Goal: Task Accomplishment & Management: Complete application form

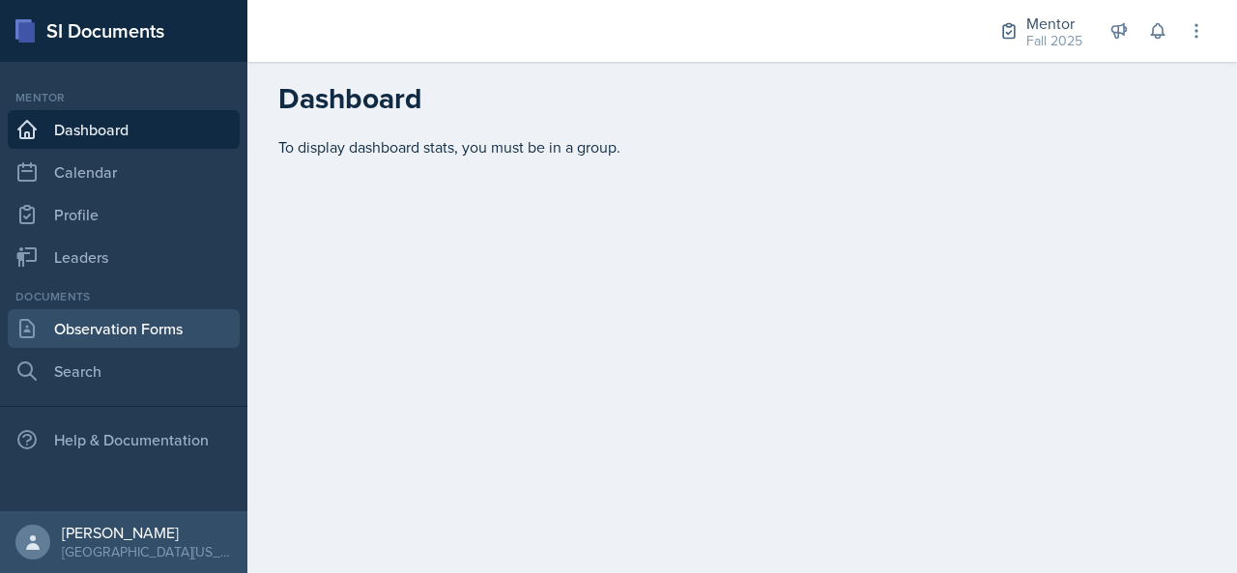
click at [82, 336] on link "Observation Forms" at bounding box center [124, 328] width 232 height 39
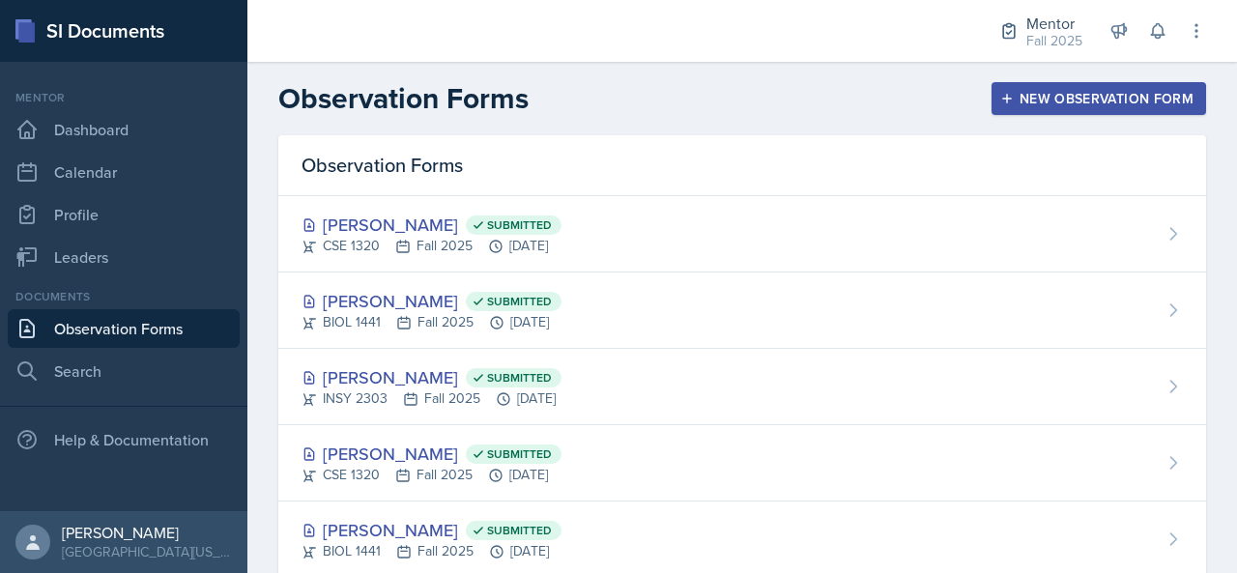
click at [1077, 99] on div "New Observation Form" at bounding box center [1098, 98] width 189 height 15
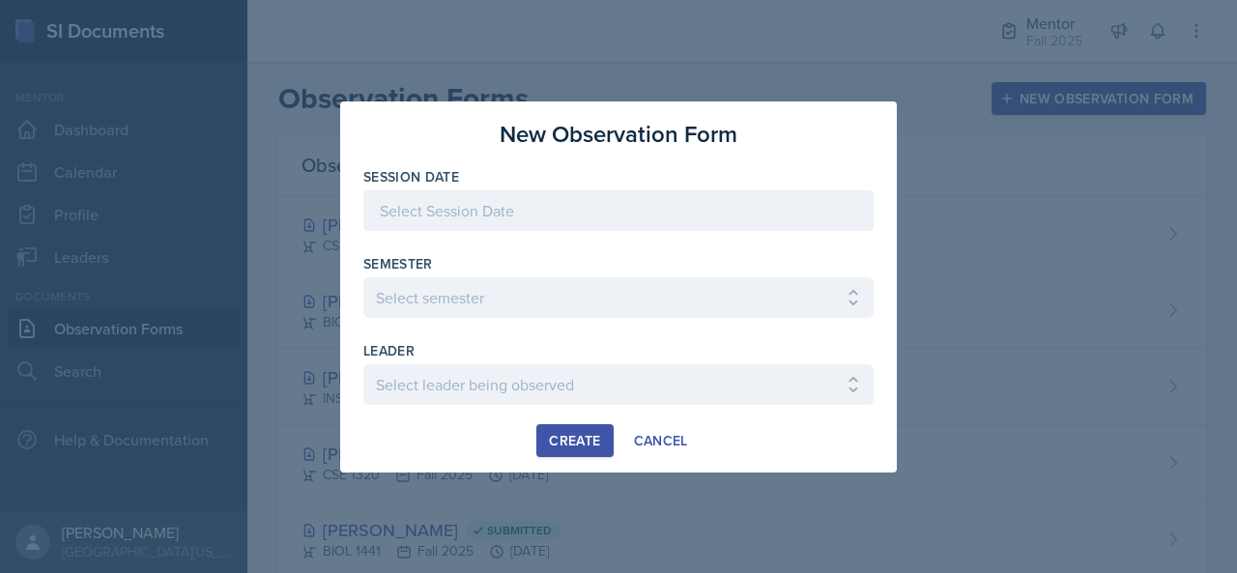
click at [640, 232] on div at bounding box center [618, 240] width 510 height 19
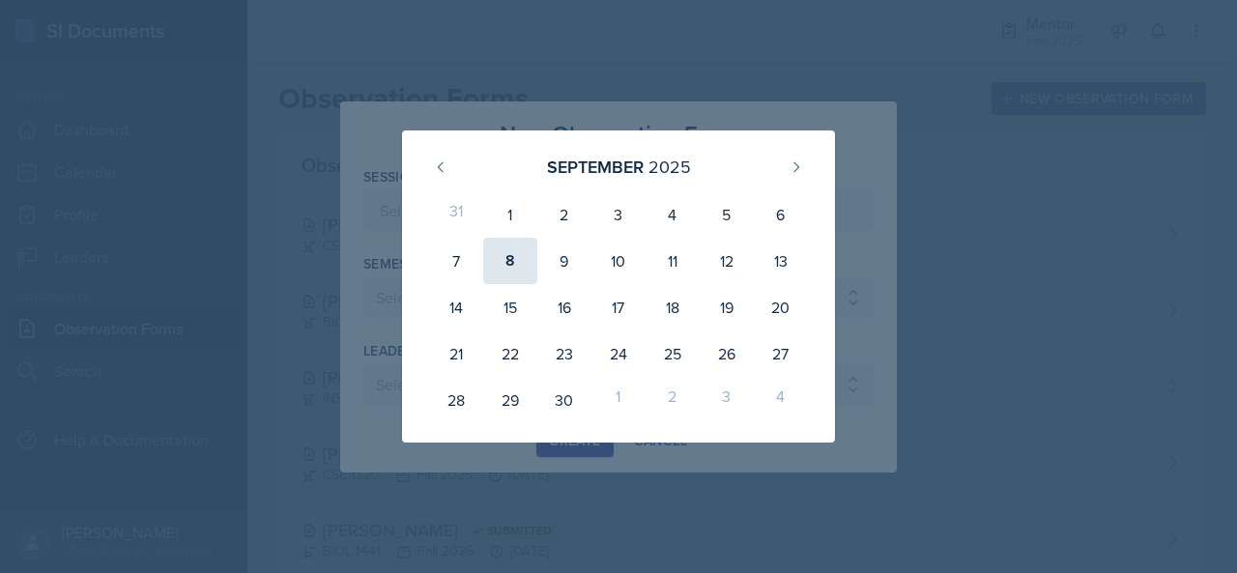
click at [508, 248] on div "8" at bounding box center [510, 261] width 54 height 46
type input "[DATE]"
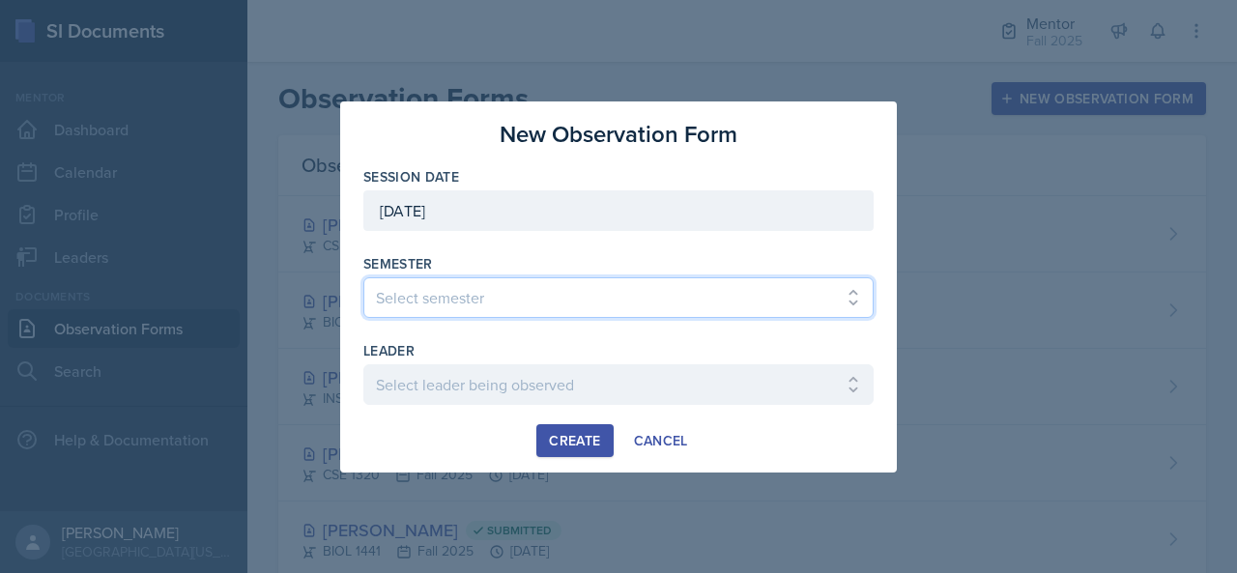
click at [528, 295] on select "Select semester All Fall 2024 Spring 2025 Fall 2025 Spring 2024 Fall 2023" at bounding box center [618, 297] width 510 height 41
select select "a8c40de0-d7eb-4f82-90ee-ac0c6ce45f71"
click at [363, 277] on select "Select semester All Fall 2024 Spring 2025 Fall 2025 Spring 2024 Fall 2023" at bounding box center [618, 297] width 510 height 41
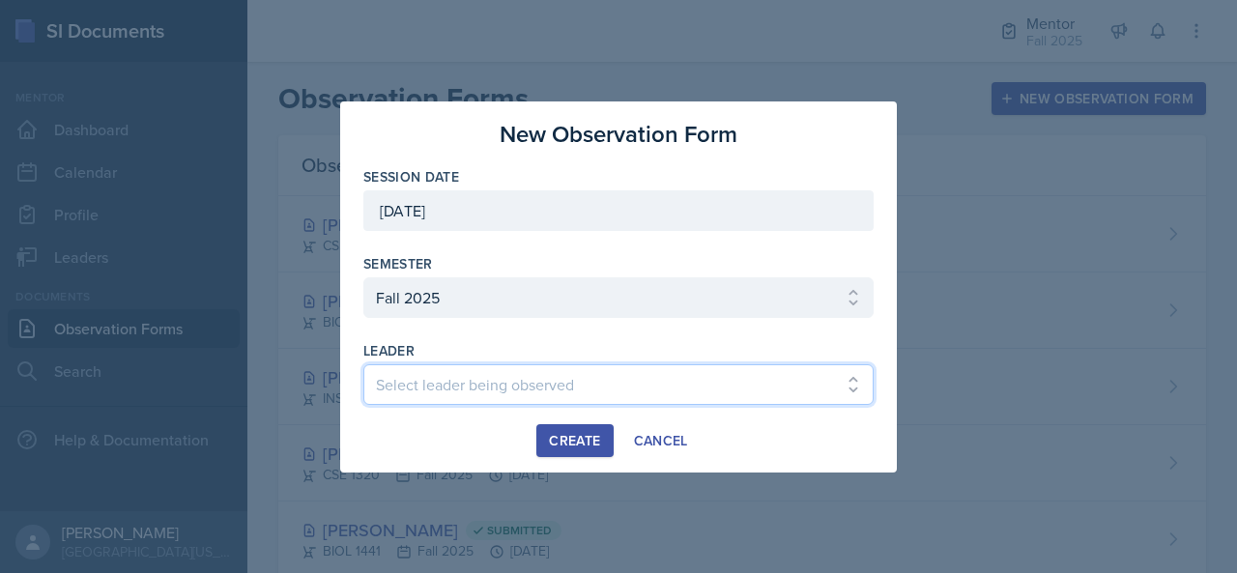
click at [499, 389] on select "Select leader being observed [PERSON_NAME] / BIOL 2458 / Gautam's Group [PERSON…" at bounding box center [618, 384] width 510 height 41
select select "f19f162a-fd5d-4e4d-8cd7-f1cd5016e0a5"
click at [363, 364] on select "Select leader being observed [PERSON_NAME] / BIOL 2458 / Gautam's Group [PERSON…" at bounding box center [618, 384] width 510 height 41
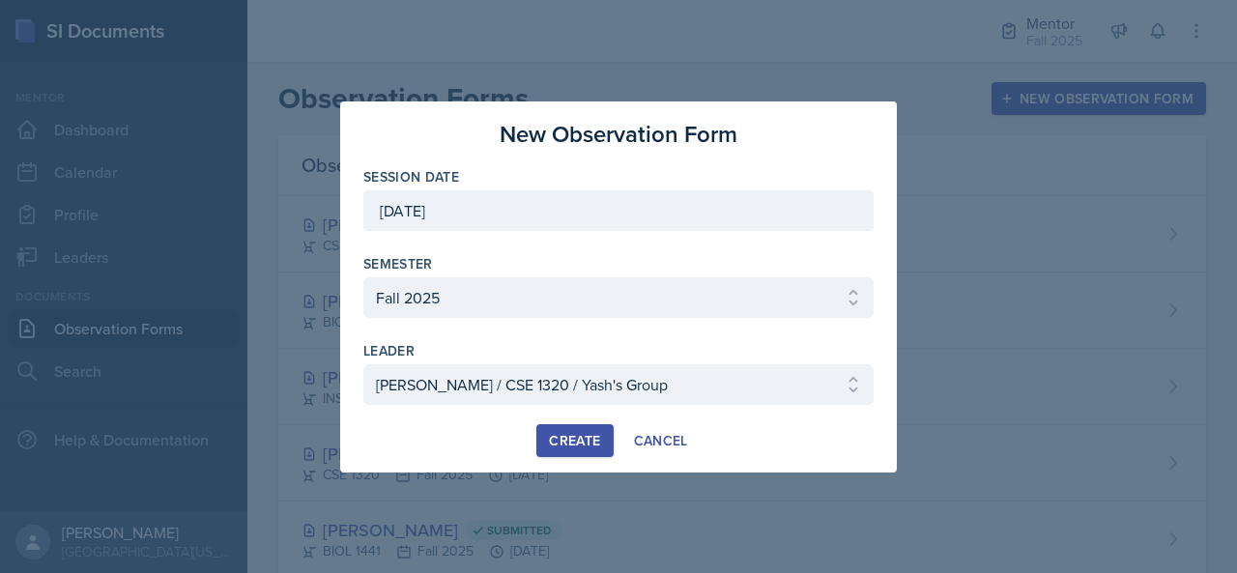
click at [570, 421] on div at bounding box center [618, 414] width 510 height 19
click at [573, 434] on div "Create" at bounding box center [574, 440] width 51 height 15
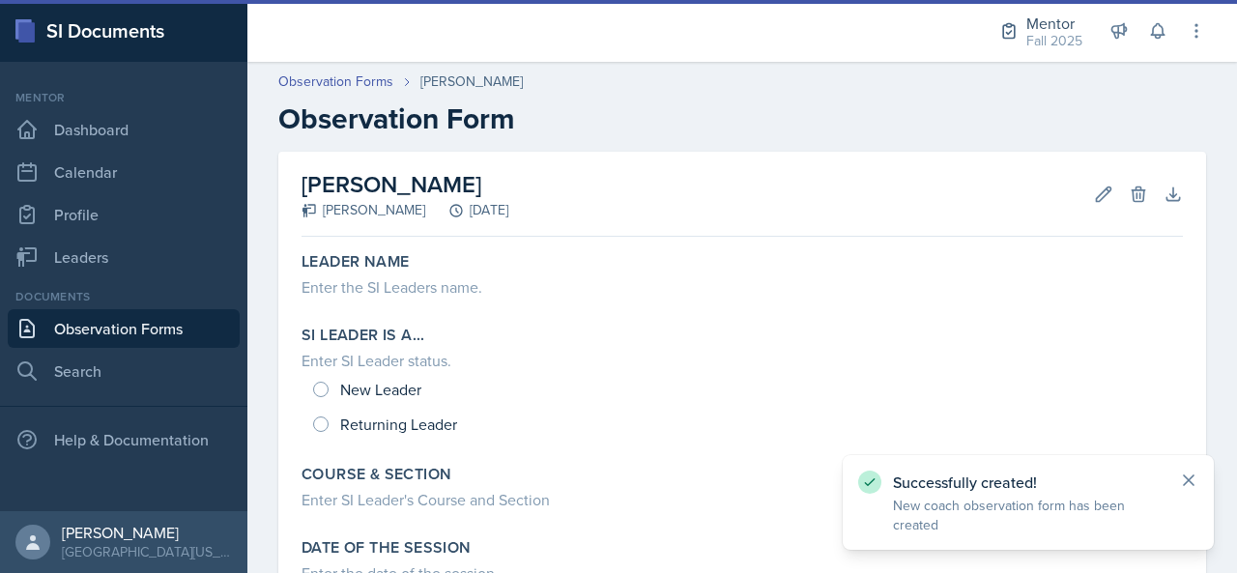
click at [1186, 488] on icon at bounding box center [1188, 480] width 19 height 19
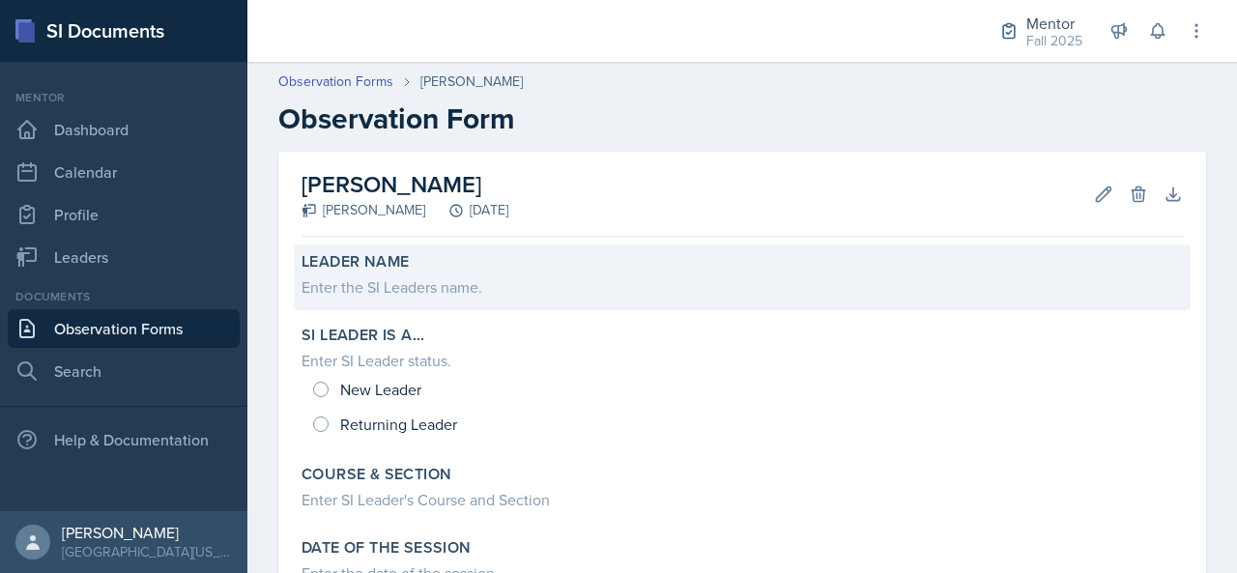
click at [502, 294] on div "Enter the SI Leaders name." at bounding box center [741, 286] width 881 height 23
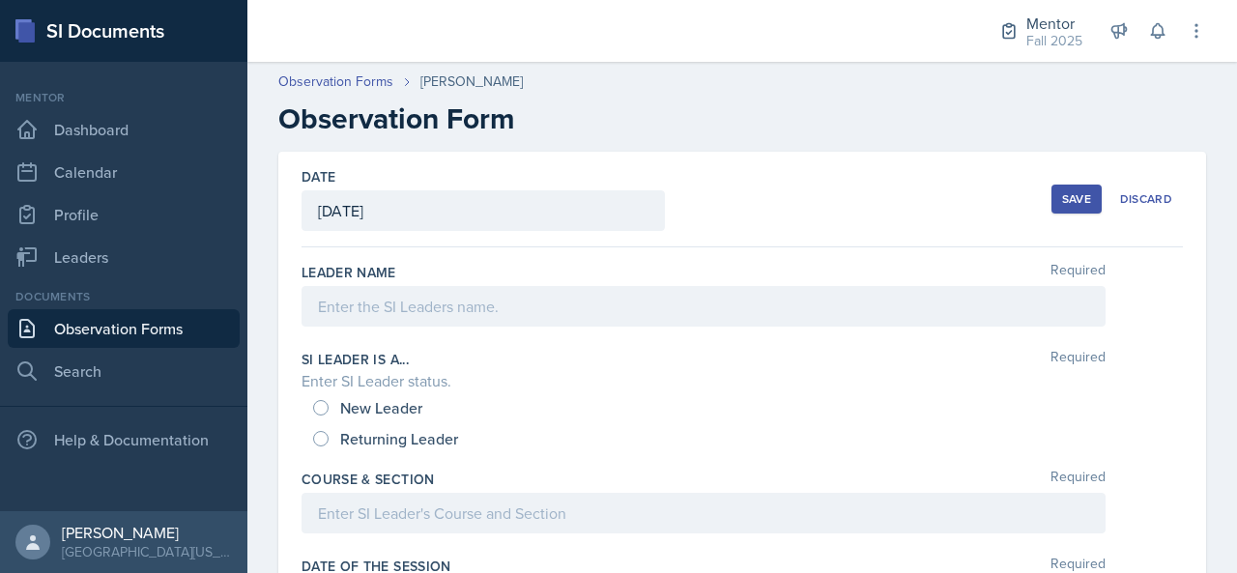
click at [478, 297] on div at bounding box center [703, 306] width 804 height 41
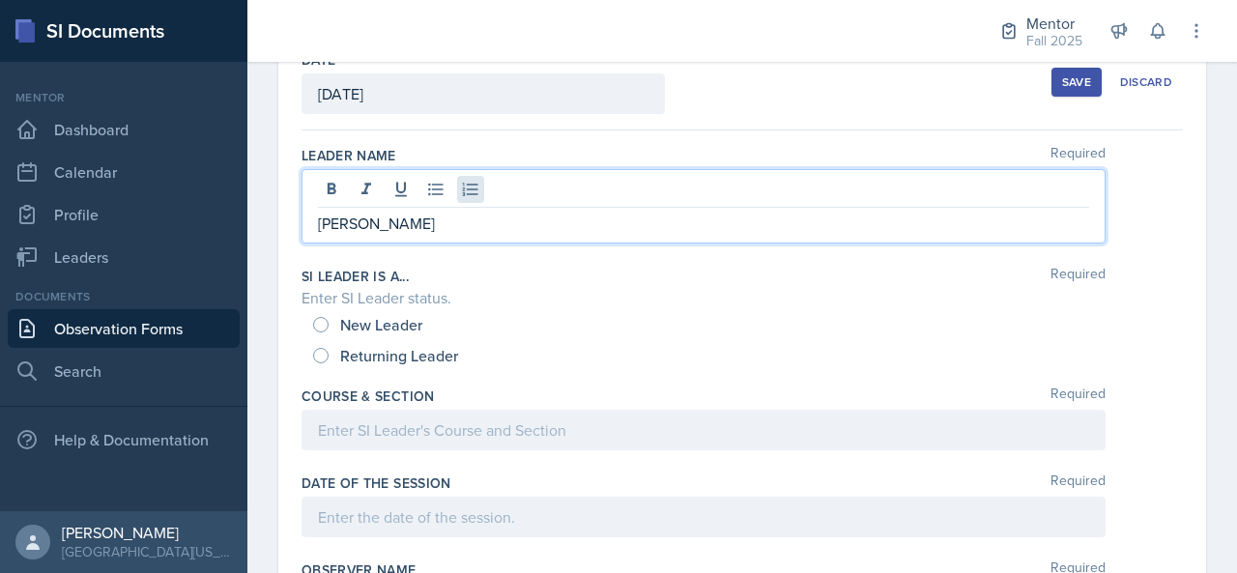
scroll to position [124, 0]
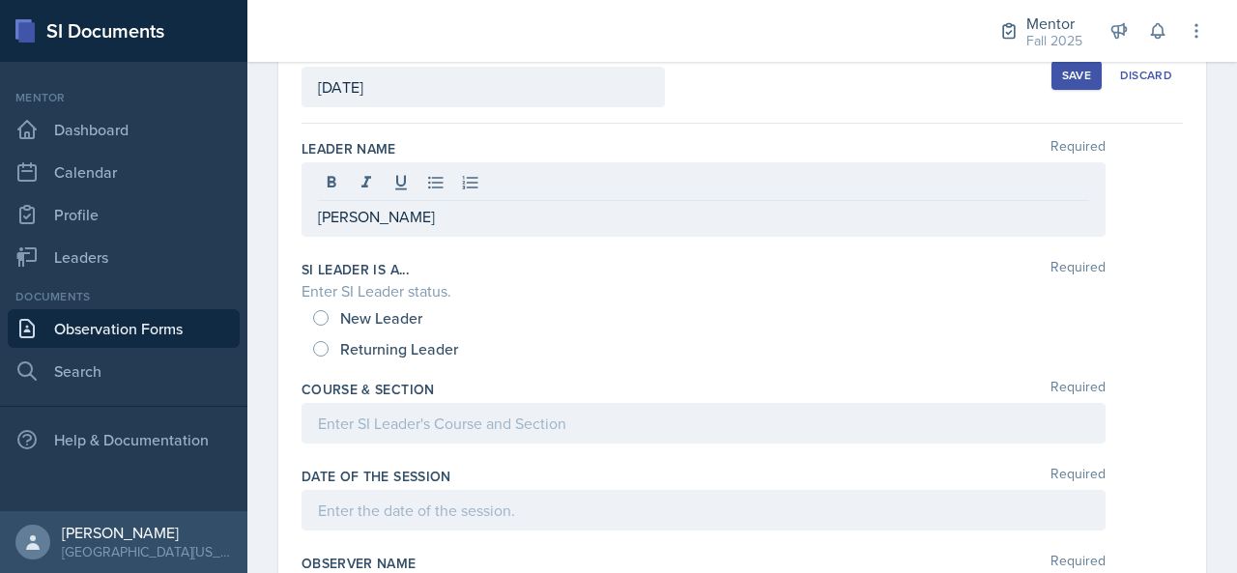
click at [393, 343] on span "Returning Leader" at bounding box center [399, 348] width 118 height 19
click at [329, 343] on input "Returning Leader" at bounding box center [320, 348] width 15 height 15
radio input "true"
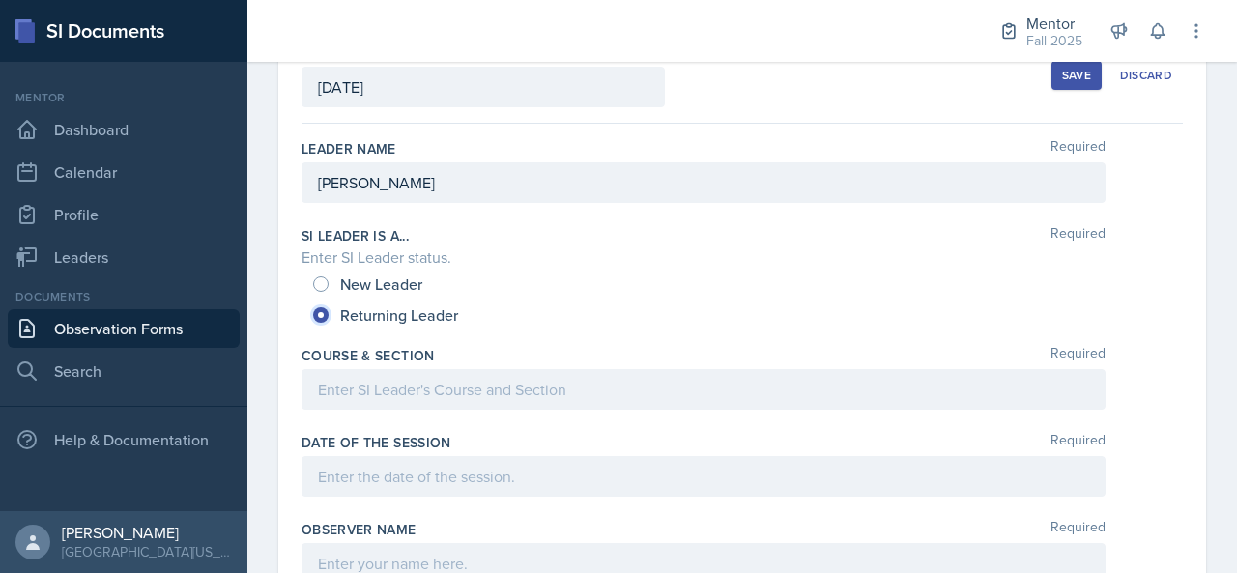
scroll to position [0, 0]
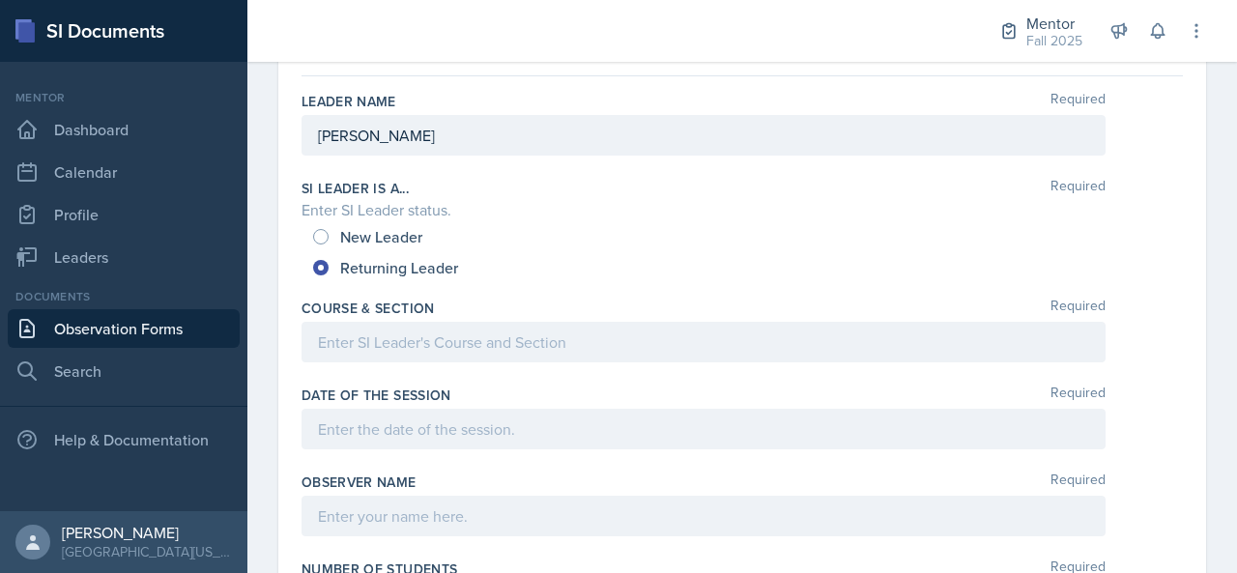
click at [433, 340] on p at bounding box center [703, 341] width 771 height 23
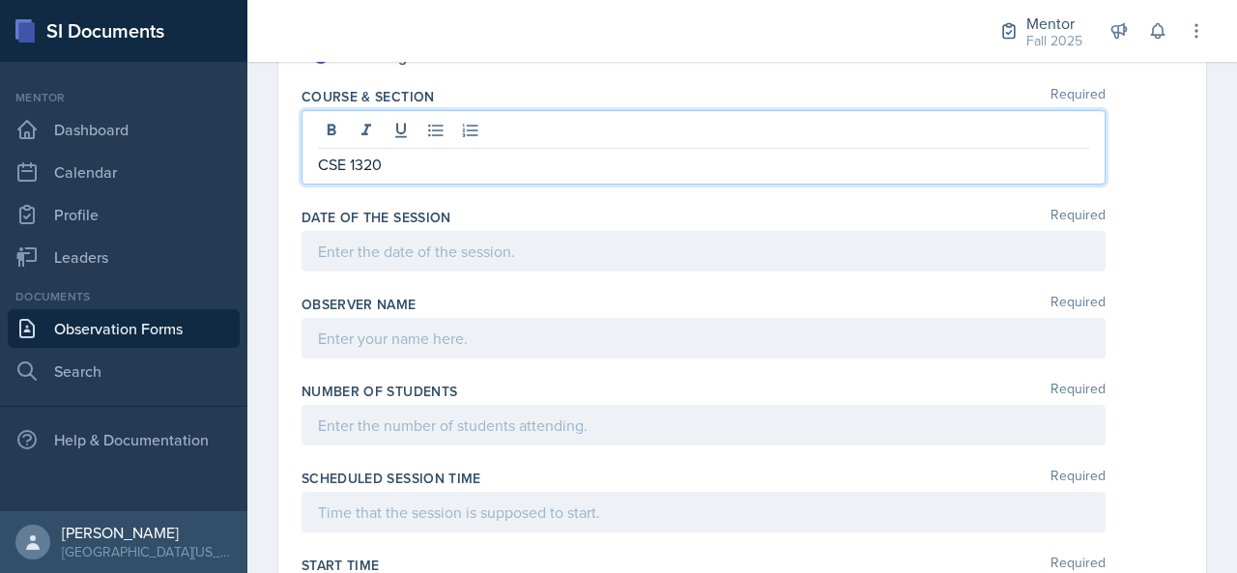
click at [407, 254] on p at bounding box center [703, 251] width 771 height 23
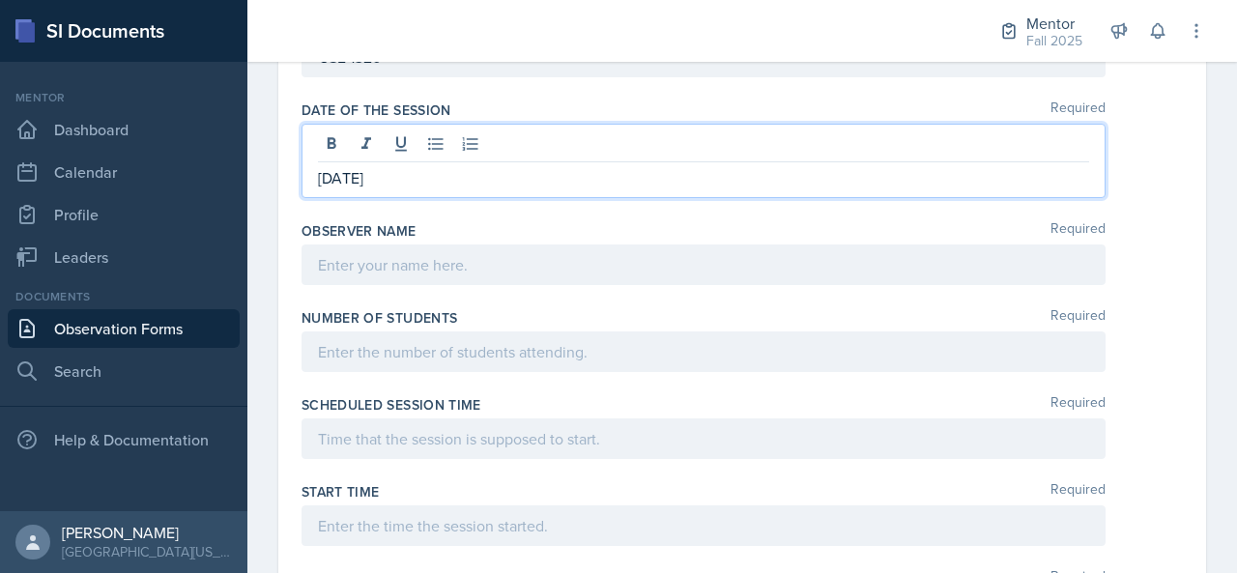
scroll to position [456, 0]
click at [407, 261] on div at bounding box center [703, 264] width 804 height 41
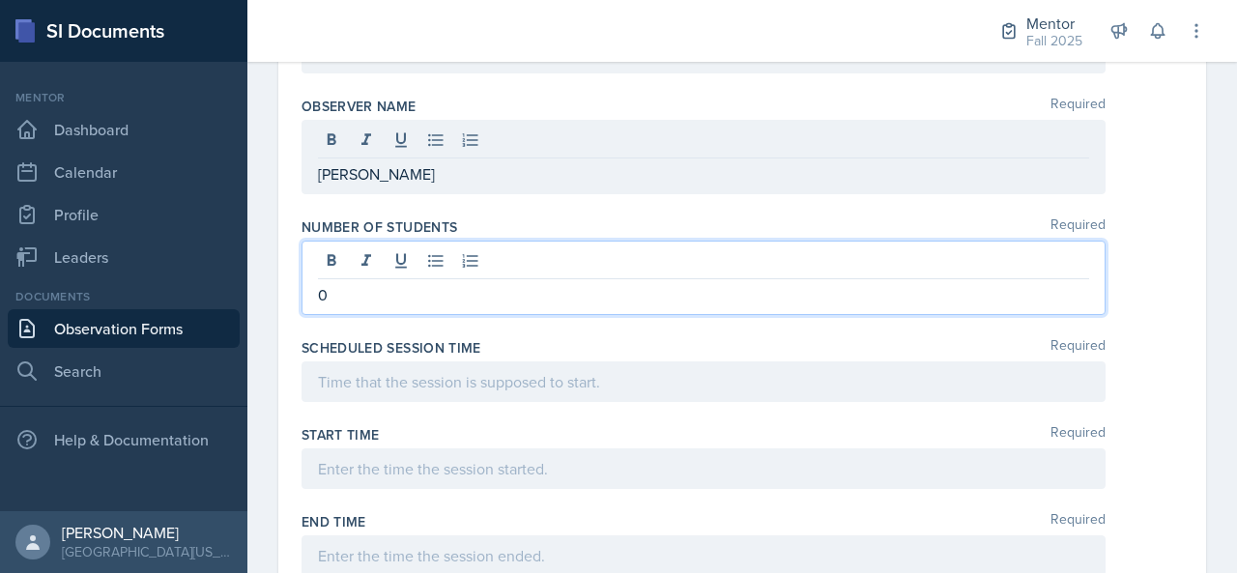
click at [395, 385] on p at bounding box center [703, 381] width 771 height 23
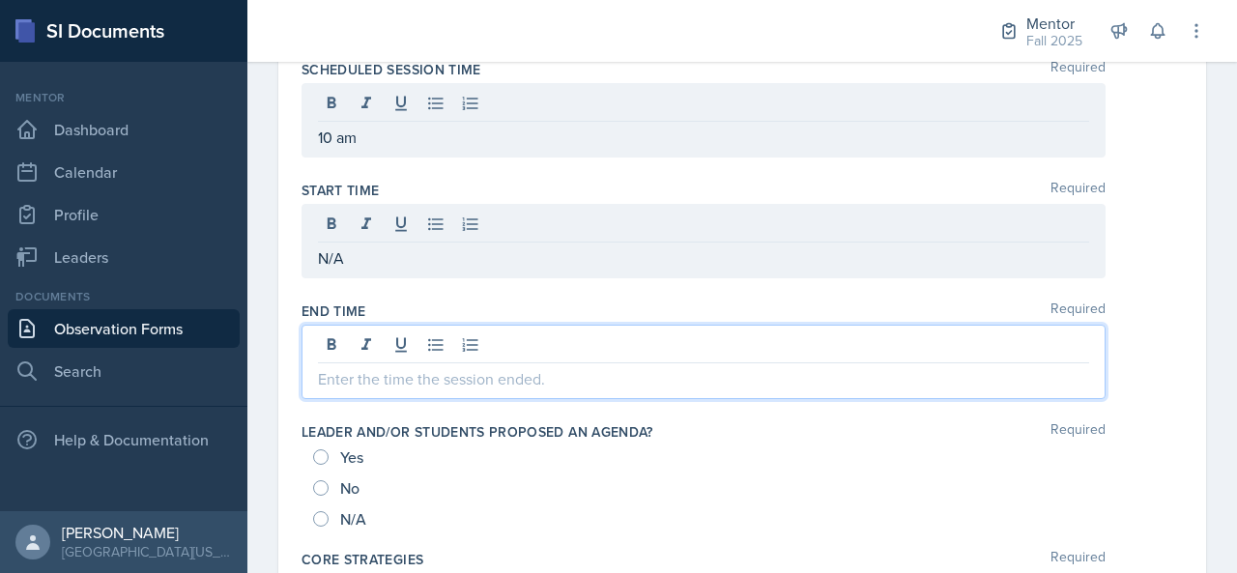
scroll to position [725, 0]
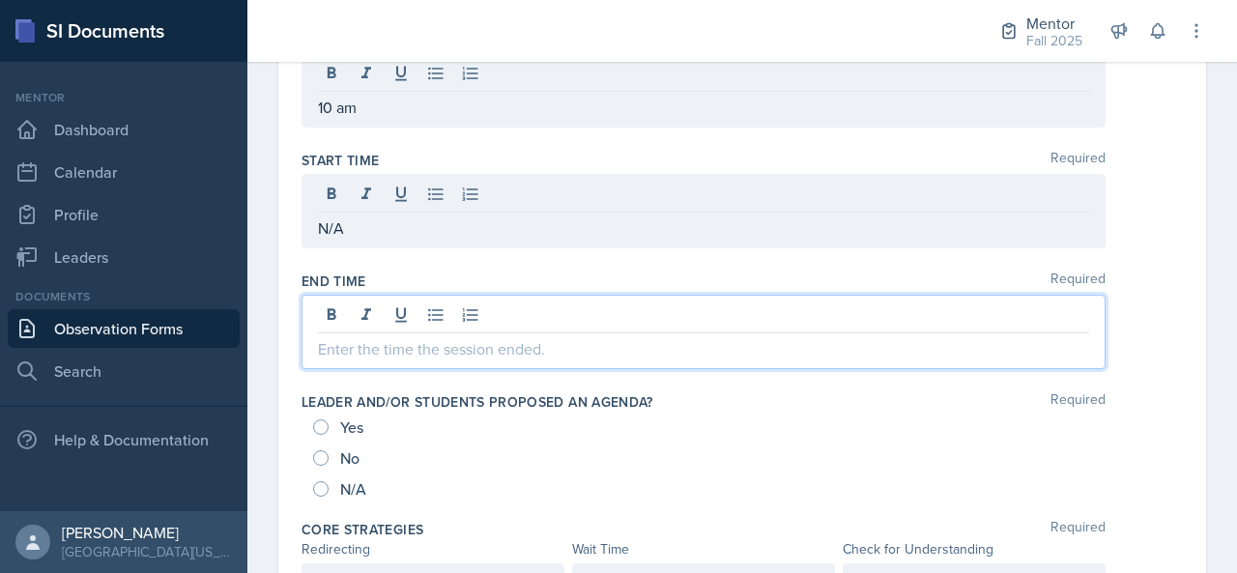
click at [408, 348] on p at bounding box center [703, 348] width 771 height 23
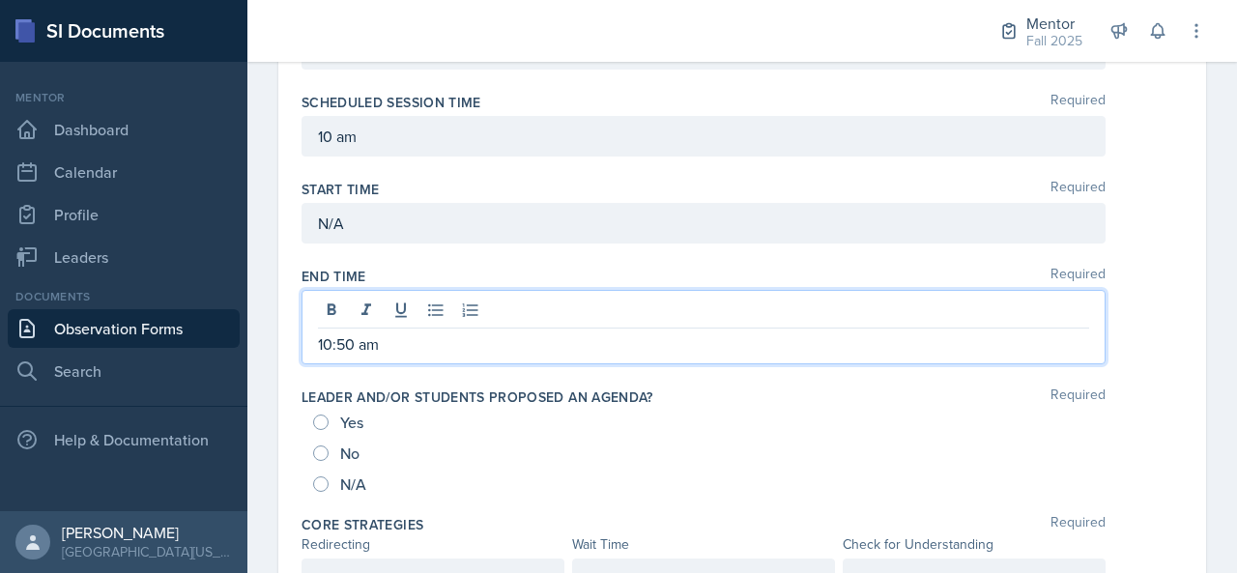
scroll to position [752, 0]
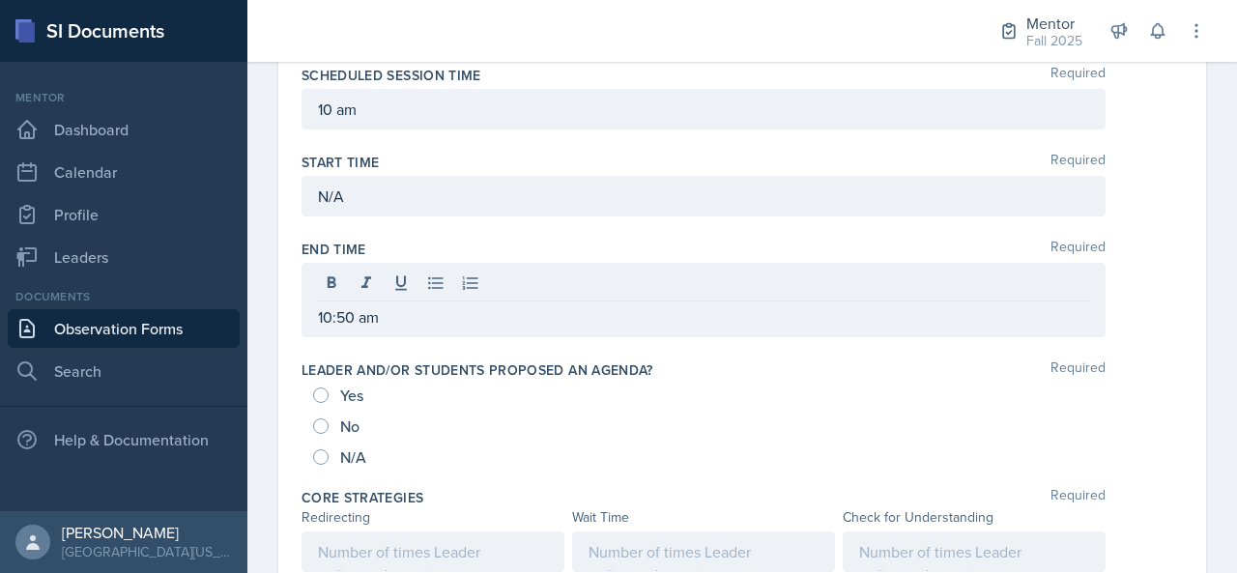
click at [345, 387] on span "Yes" at bounding box center [351, 395] width 23 height 19
click at [329, 387] on input "Yes" at bounding box center [320, 394] width 15 height 15
radio input "true"
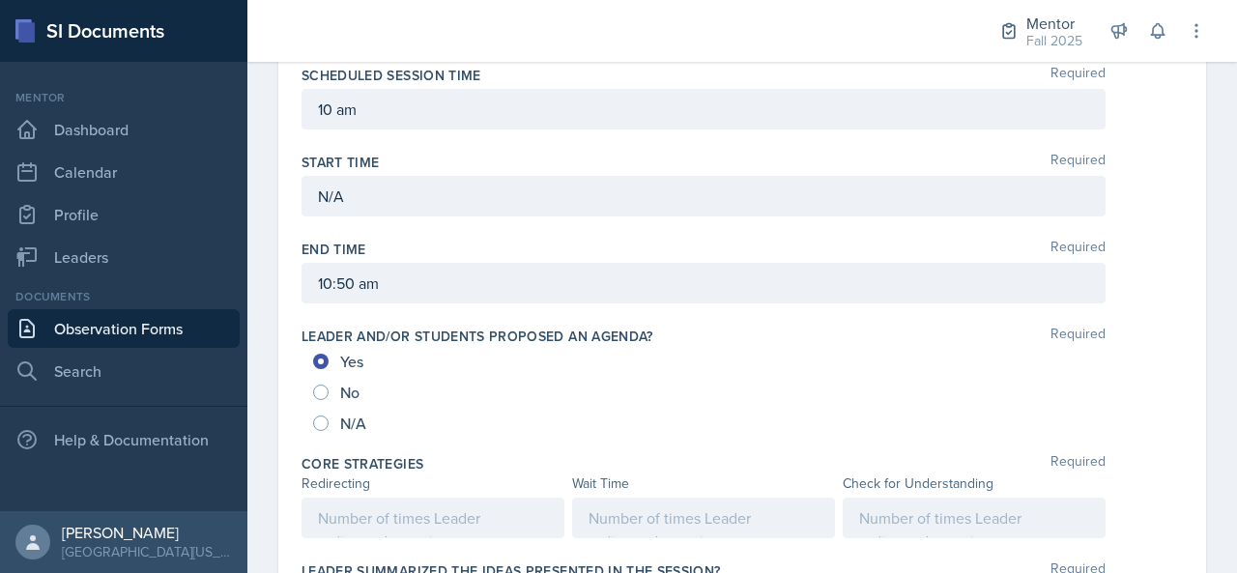
click at [348, 414] on span "N/A" at bounding box center [353, 423] width 26 height 19
click at [329, 415] on input "N/A" at bounding box center [320, 422] width 15 height 15
radio input "true"
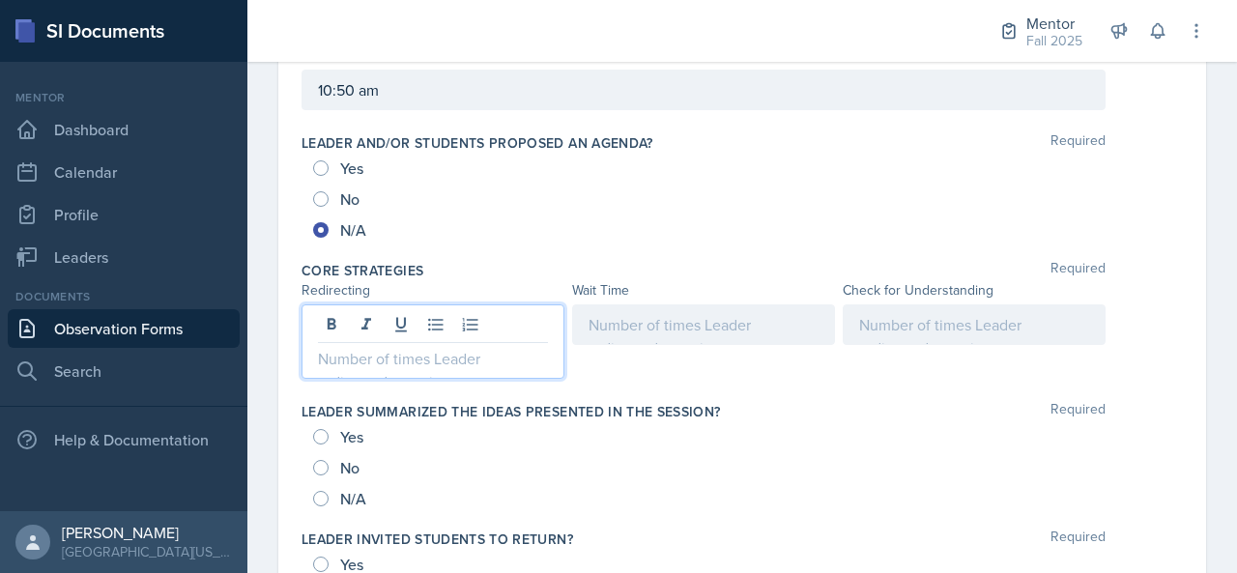
click at [386, 347] on p at bounding box center [433, 358] width 230 height 23
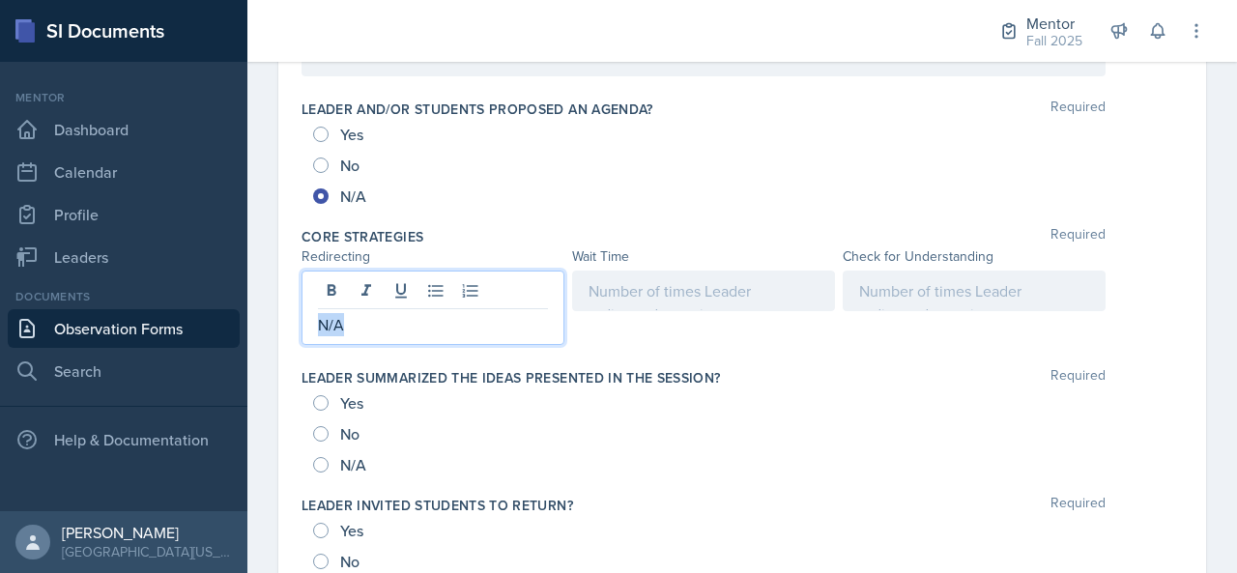
copy p "N/A"
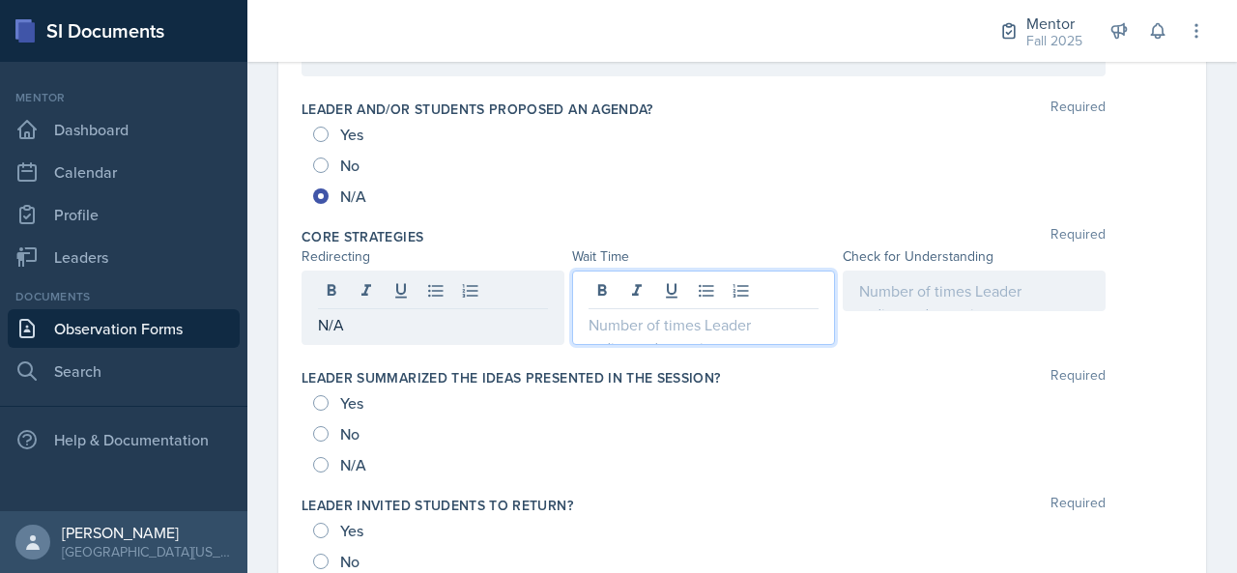
click at [659, 290] on div at bounding box center [703, 308] width 263 height 74
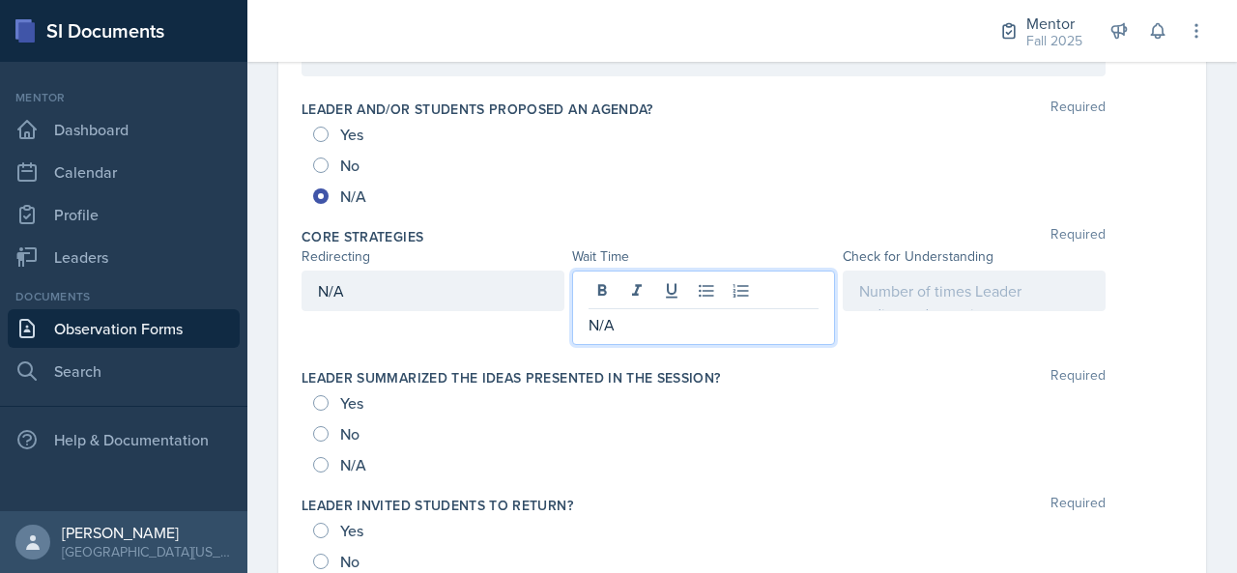
click at [870, 288] on div at bounding box center [974, 291] width 263 height 41
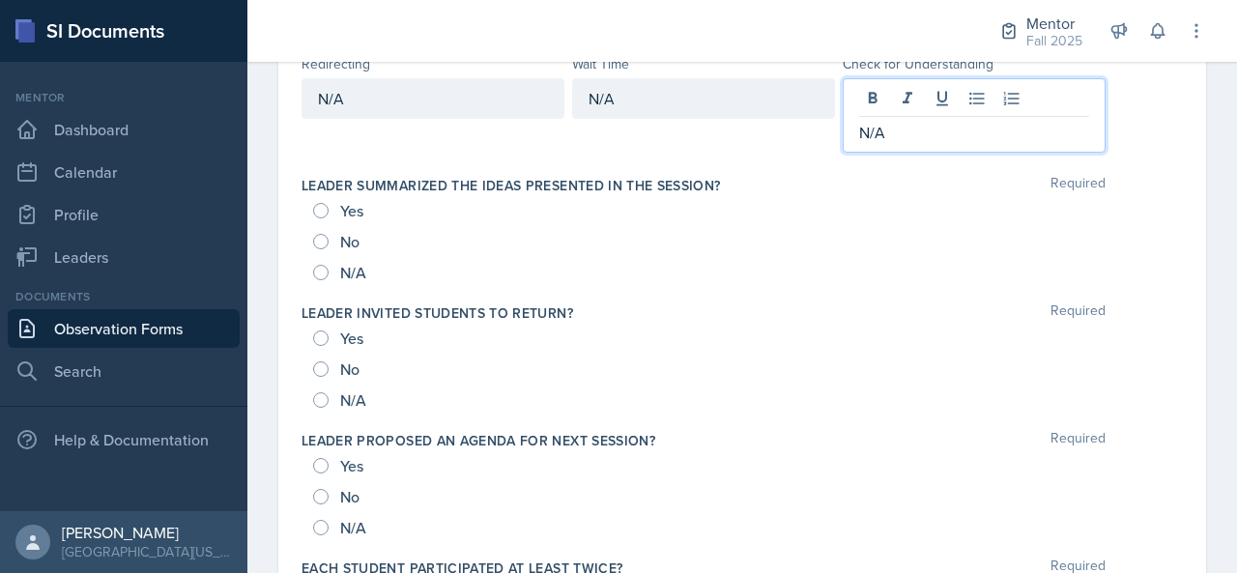
scroll to position [1172, 0]
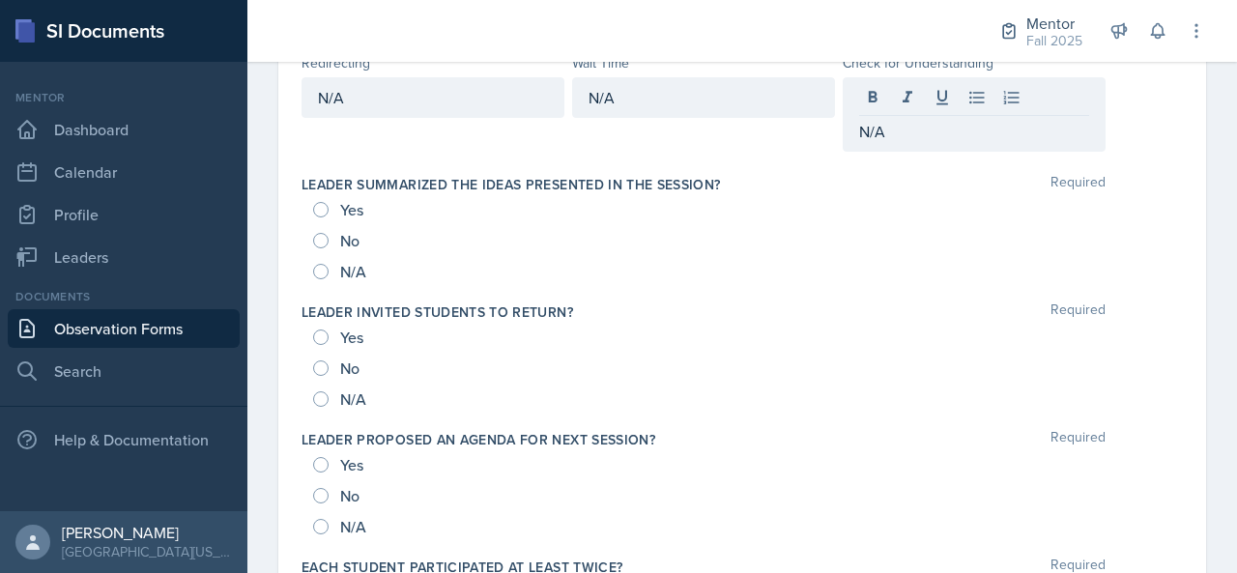
click at [353, 269] on span "N/A" at bounding box center [353, 271] width 26 height 19
click at [329, 269] on input "N/A" at bounding box center [320, 271] width 15 height 15
radio input "true"
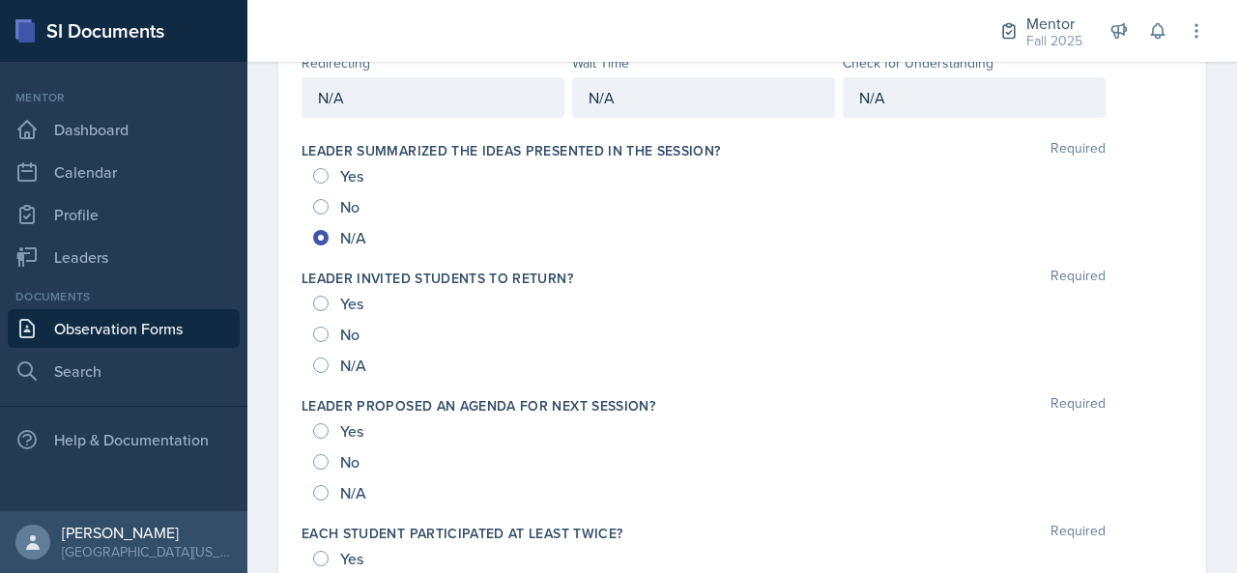
click at [363, 358] on span "N/A" at bounding box center [353, 365] width 26 height 19
click at [329, 358] on input "N/A" at bounding box center [320, 364] width 15 height 15
radio input "true"
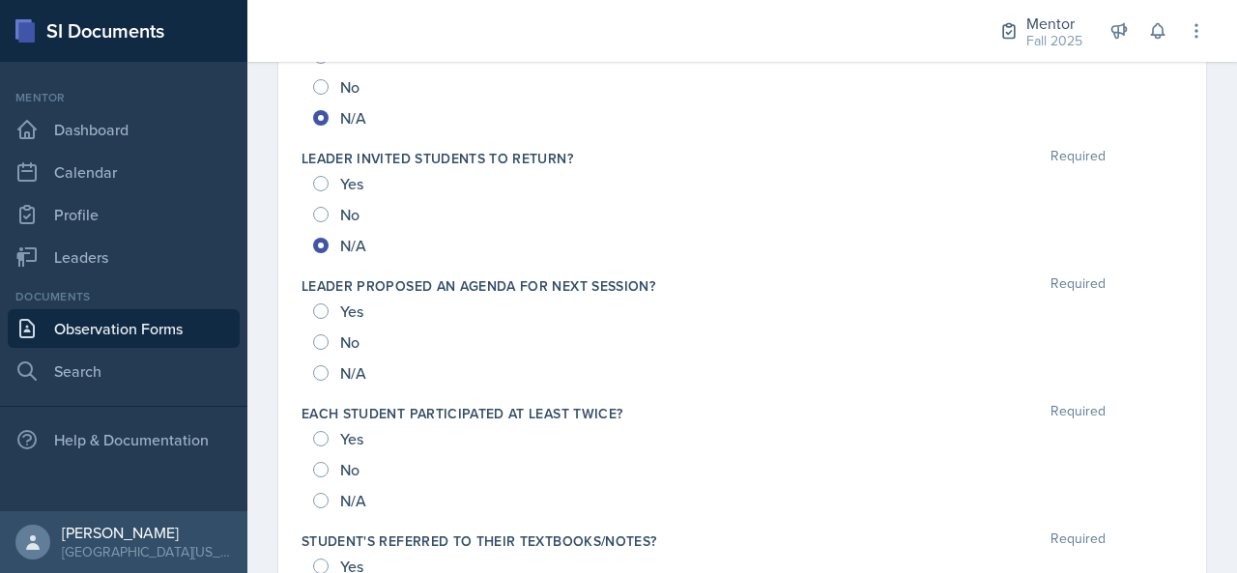
drag, startPoint x: 354, startPoint y: 366, endPoint x: 363, endPoint y: 358, distance: 12.4
click at [363, 363] on span "N/A" at bounding box center [353, 372] width 26 height 19
click at [329, 365] on input "N/A" at bounding box center [320, 372] width 15 height 15
radio input "true"
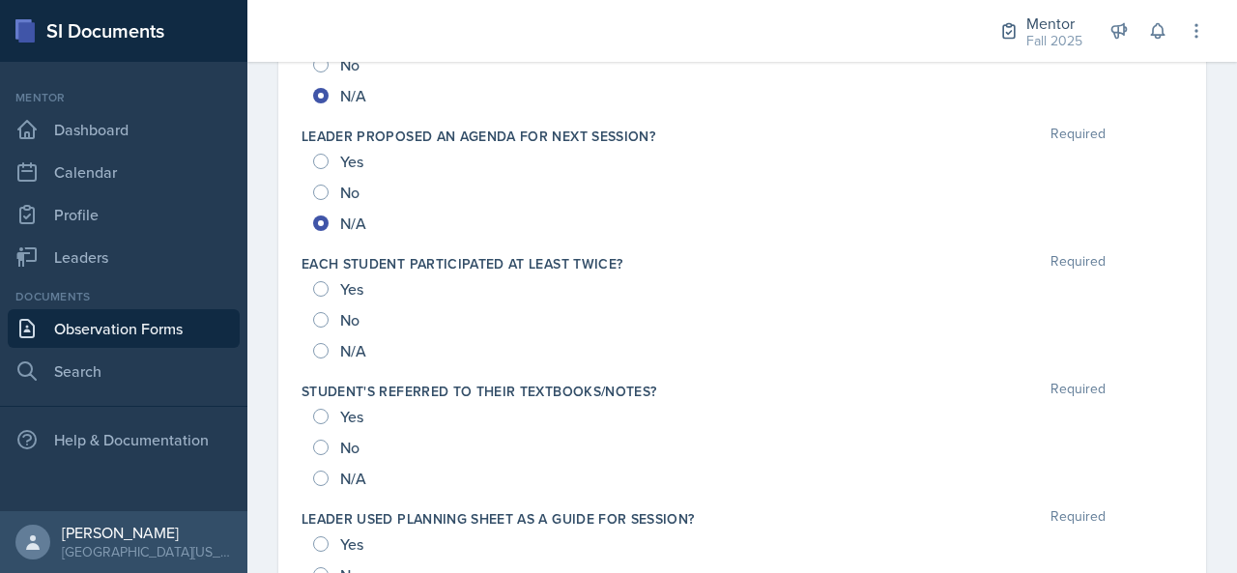
click at [359, 355] on div "N/A" at bounding box center [341, 350] width 57 height 31
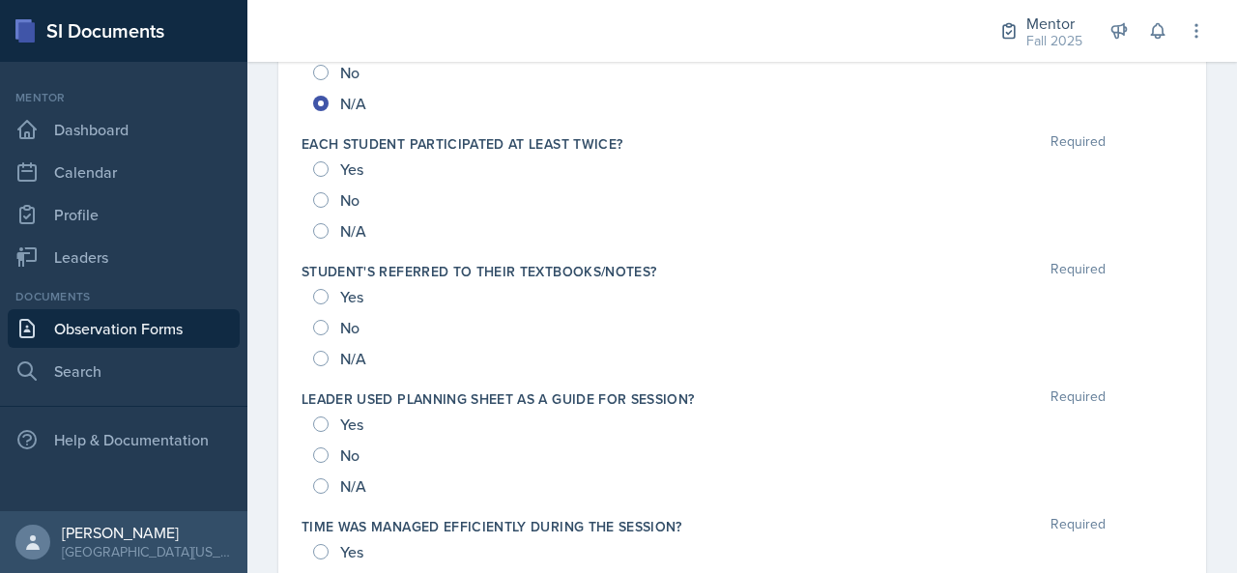
scroll to position [1577, 0]
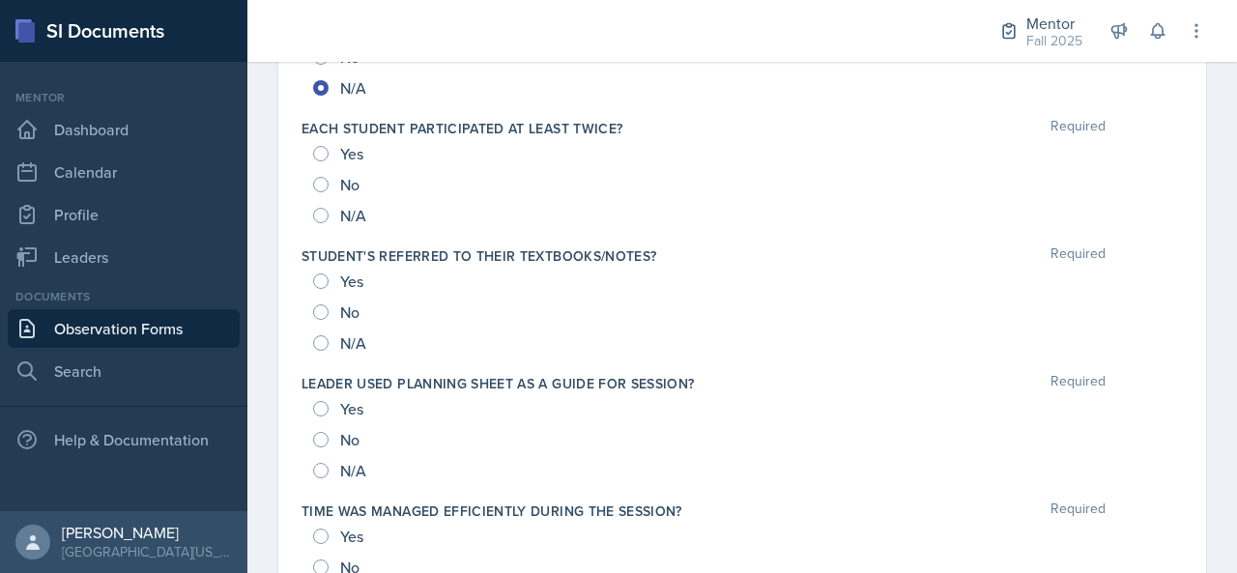
click at [347, 206] on span "N/A" at bounding box center [353, 215] width 26 height 19
click at [329, 208] on input "N/A" at bounding box center [320, 215] width 15 height 15
radio input "true"
click at [348, 335] on span "N/A" at bounding box center [353, 342] width 26 height 19
click at [329, 335] on input "N/A" at bounding box center [320, 342] width 15 height 15
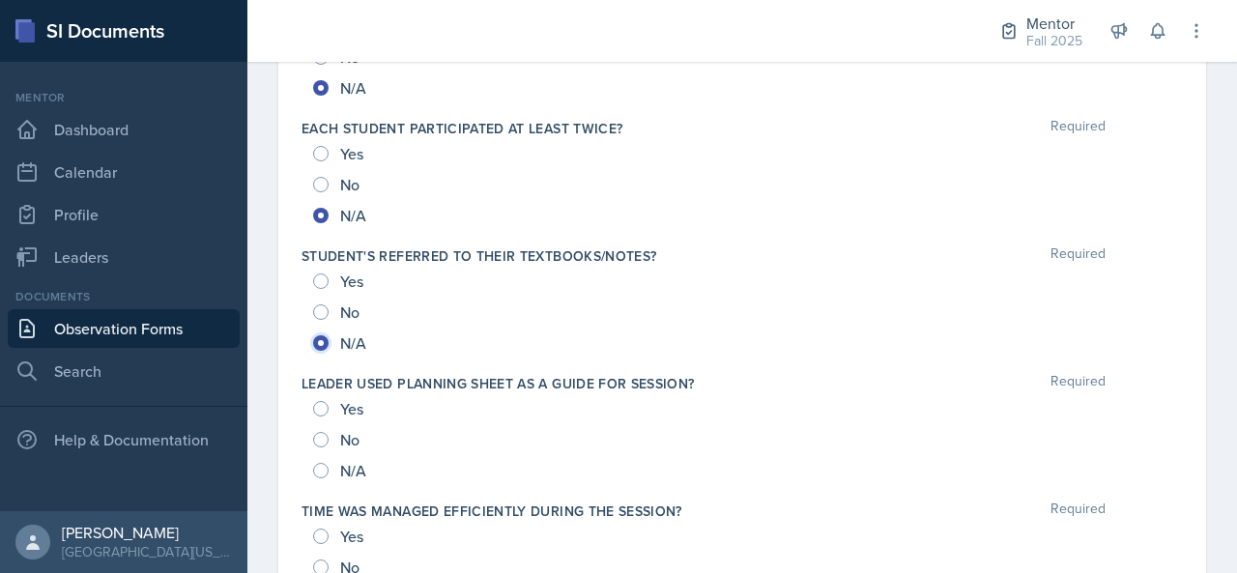
radio input "true"
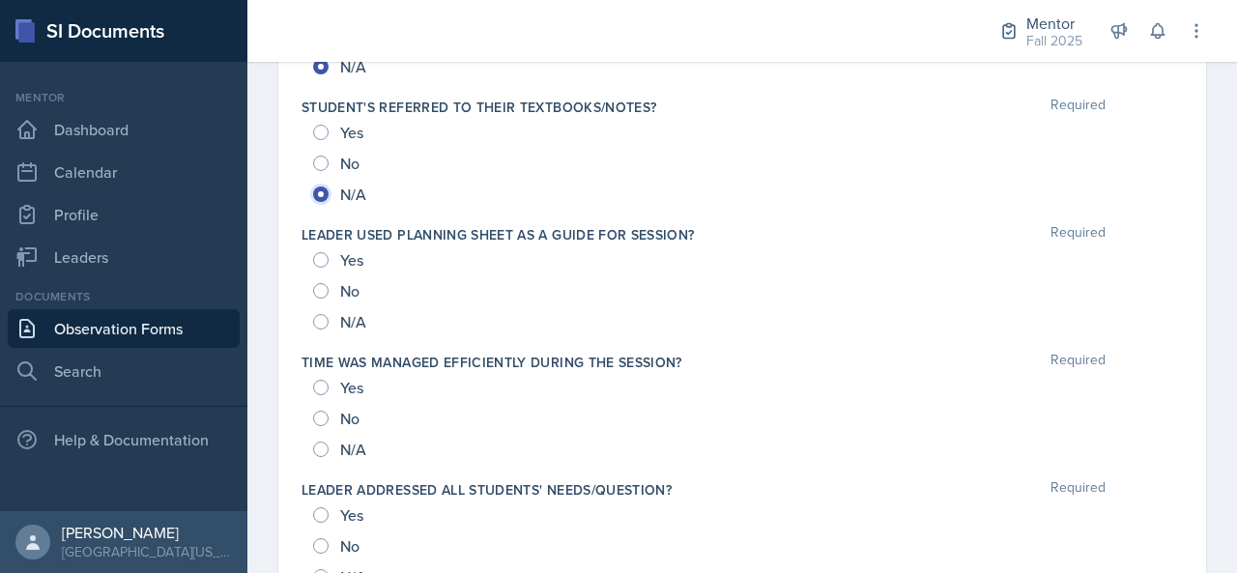
scroll to position [1728, 0]
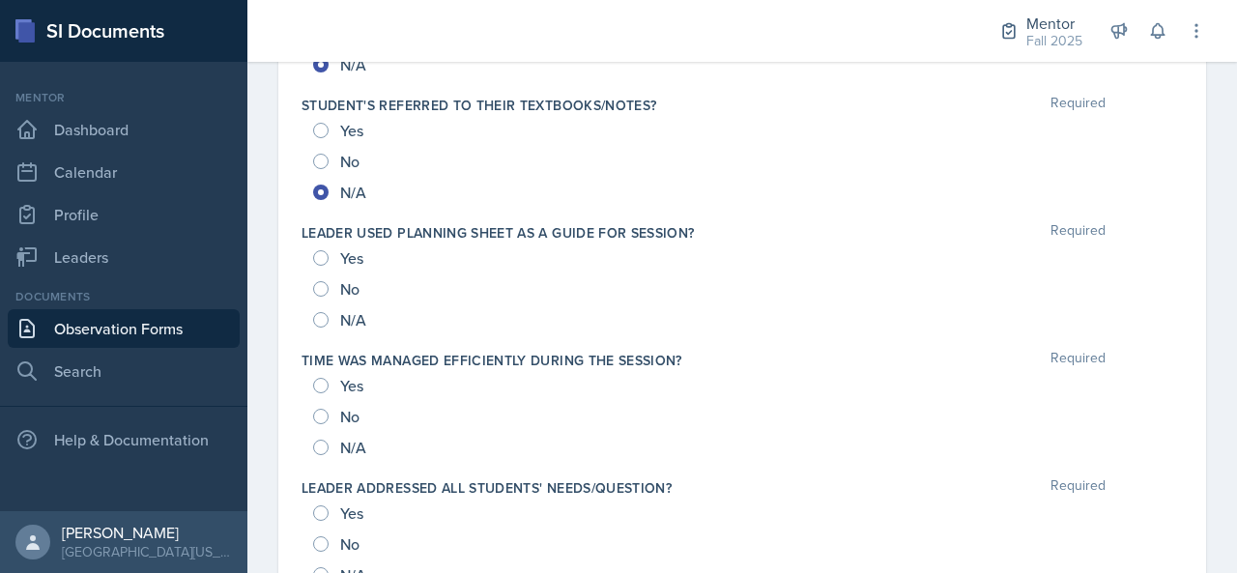
click at [352, 318] on span "N/A" at bounding box center [353, 319] width 26 height 19
click at [329, 318] on input "N/A" at bounding box center [320, 319] width 15 height 15
radio input "true"
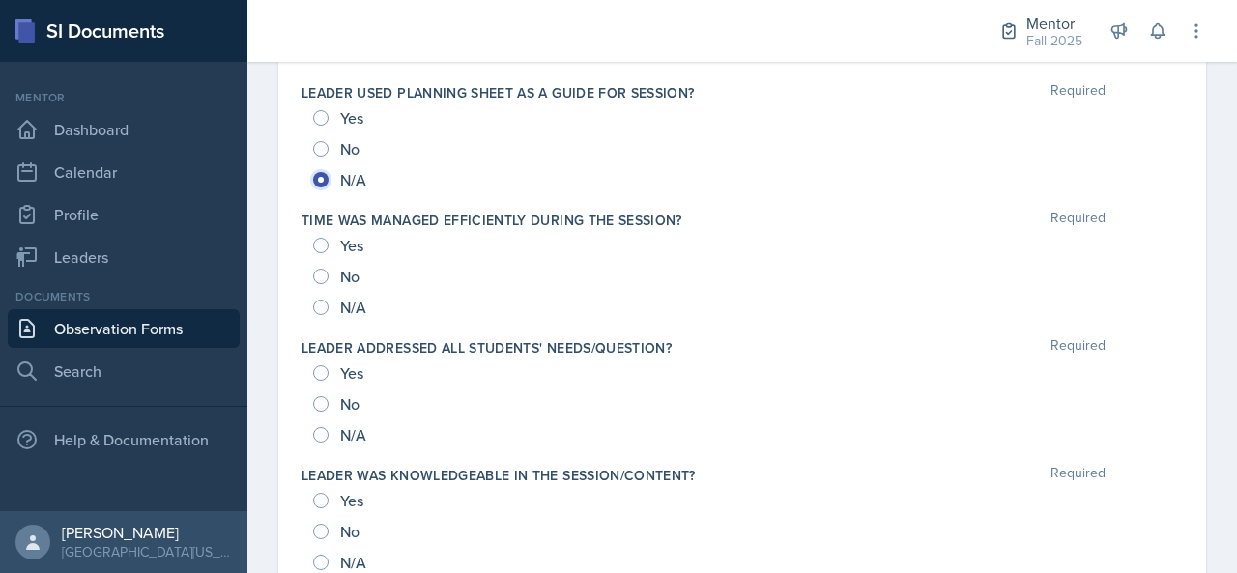
scroll to position [1869, 0]
click at [351, 304] on span "N/A" at bounding box center [353, 306] width 26 height 19
click at [329, 304] on input "N/A" at bounding box center [320, 306] width 15 height 15
radio input "true"
click at [360, 430] on span "N/A" at bounding box center [353, 433] width 26 height 19
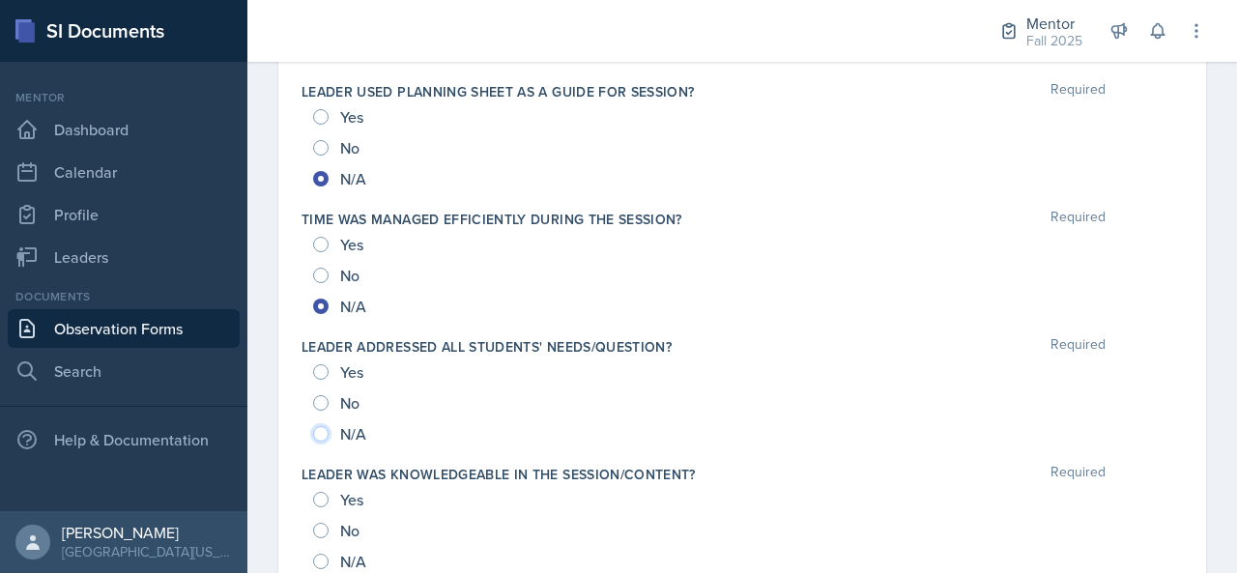
click at [329, 430] on input "N/A" at bounding box center [320, 433] width 15 height 15
radio input "true"
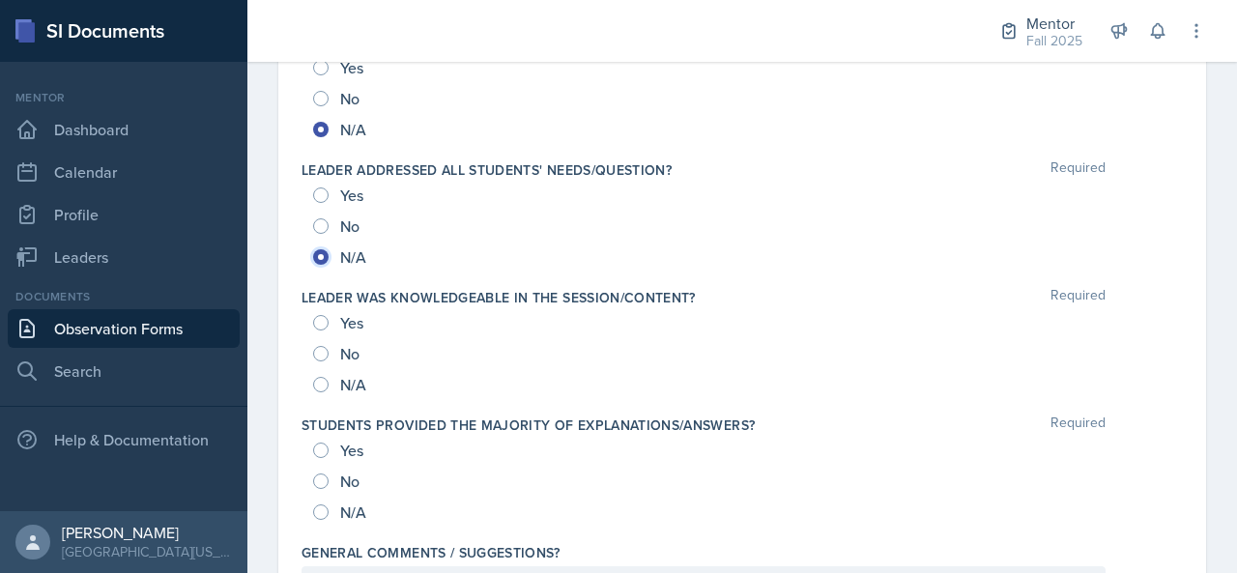
scroll to position [2052, 0]
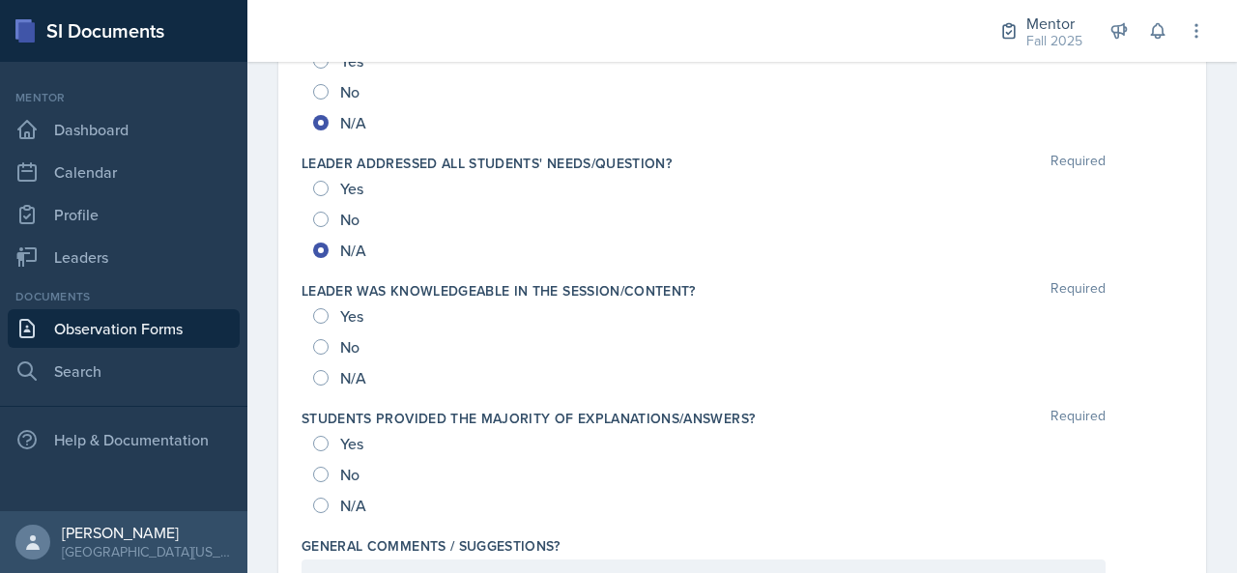
click at [338, 370] on div "N/A" at bounding box center [341, 377] width 57 height 31
click at [357, 374] on span "N/A" at bounding box center [353, 377] width 26 height 19
click at [329, 374] on input "N/A" at bounding box center [320, 377] width 15 height 15
radio input "true"
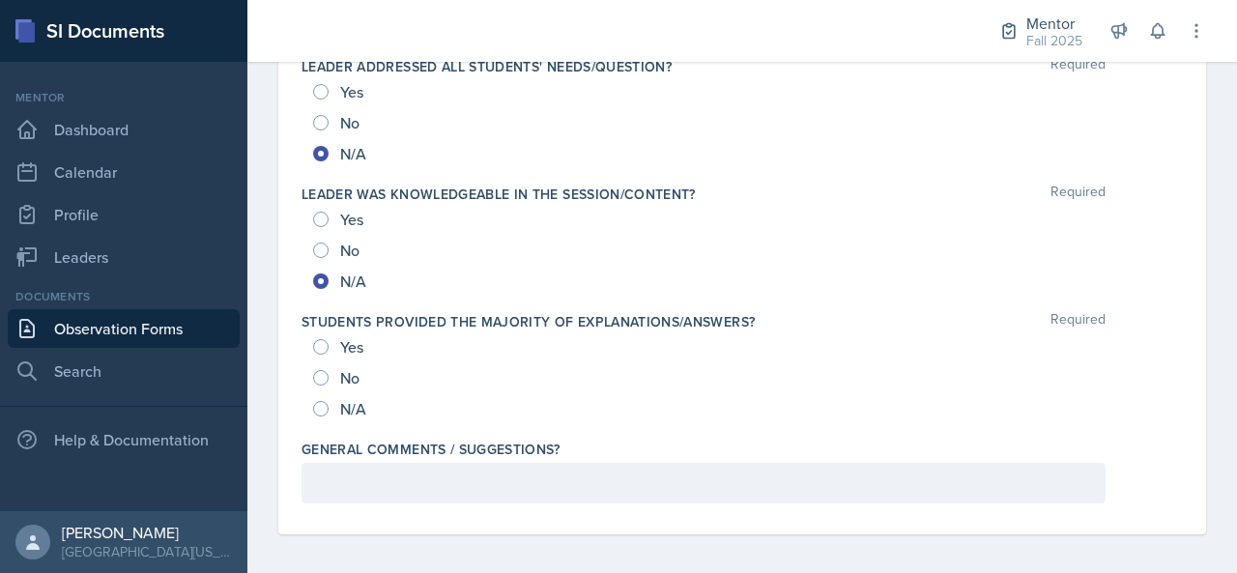
click at [348, 409] on span "N/A" at bounding box center [353, 408] width 26 height 19
click at [329, 409] on input "N/A" at bounding box center [320, 408] width 15 height 15
radio input "true"
click at [371, 450] on label "General comments / suggestions?" at bounding box center [430, 449] width 259 height 19
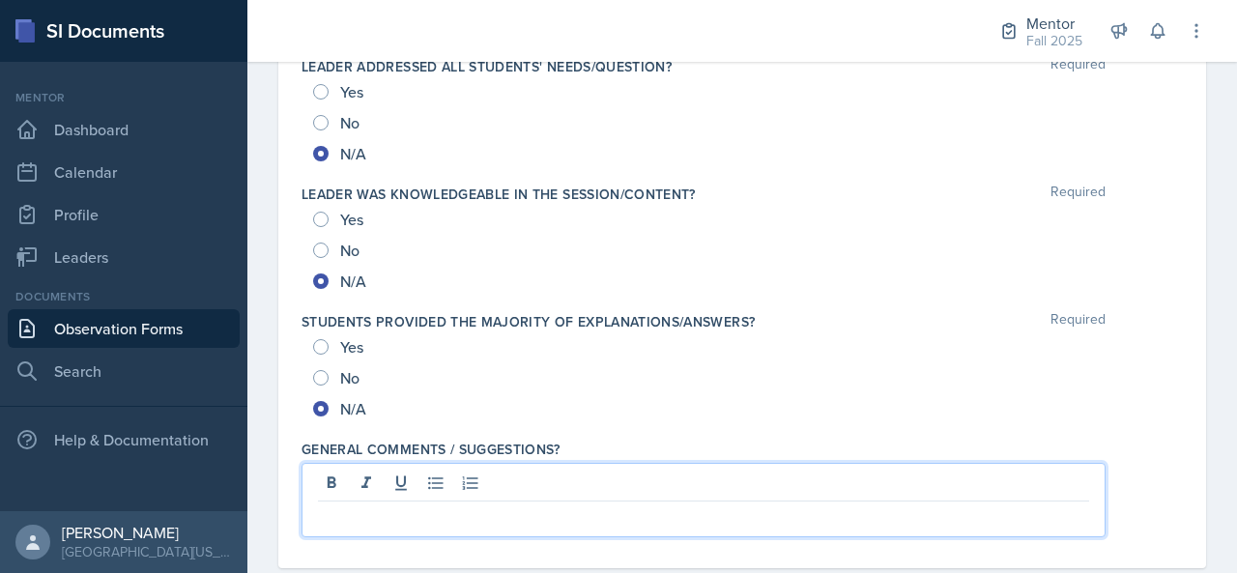
click at [373, 505] on p at bounding box center [703, 516] width 771 height 23
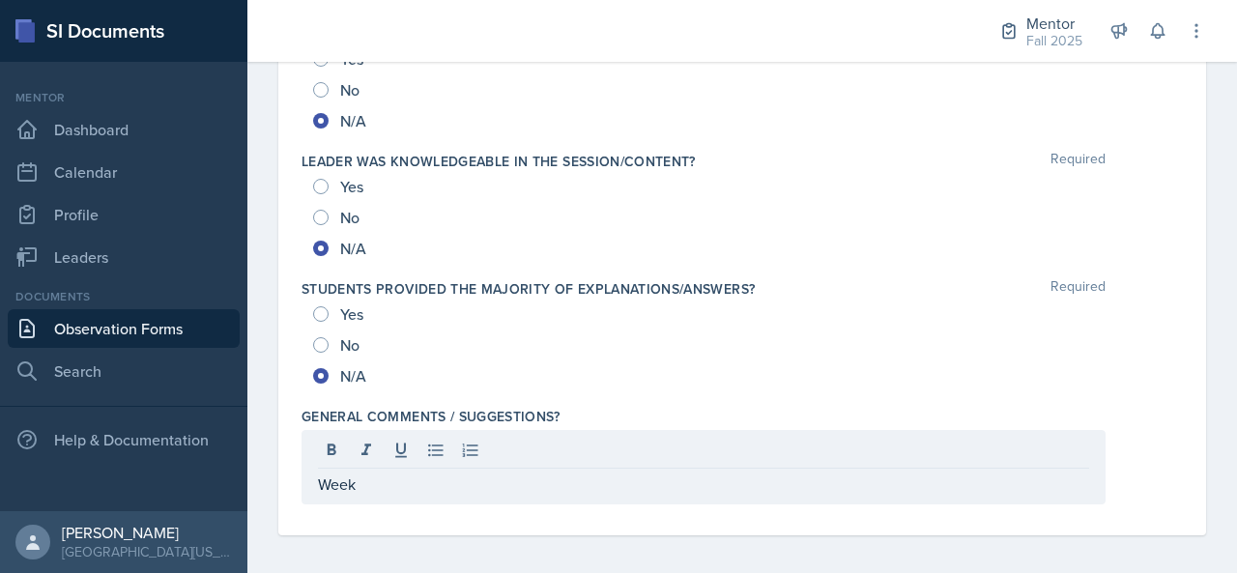
click at [440, 478] on p "Week" at bounding box center [703, 483] width 771 height 23
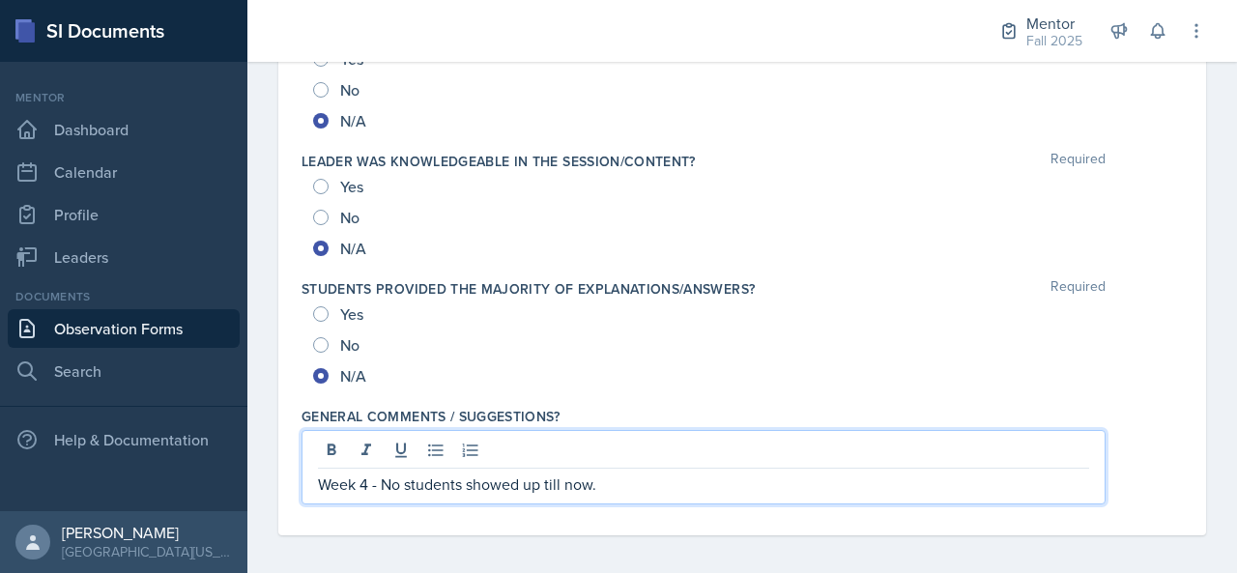
click at [630, 480] on p "Week 4 - No students showed up till now." at bounding box center [703, 483] width 771 height 23
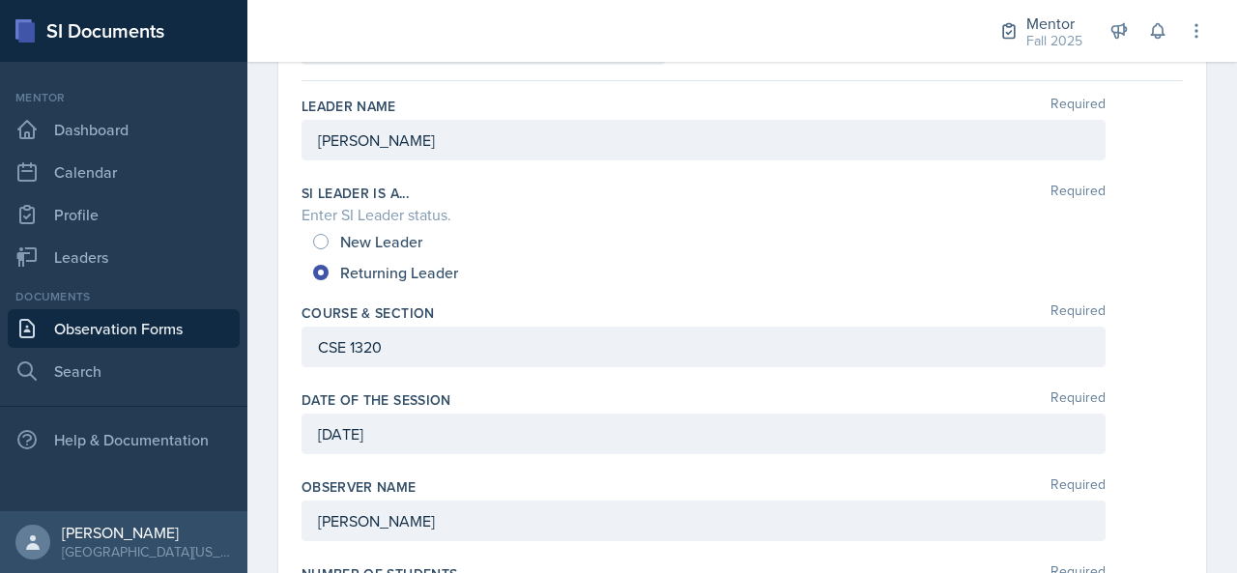
scroll to position [0, 0]
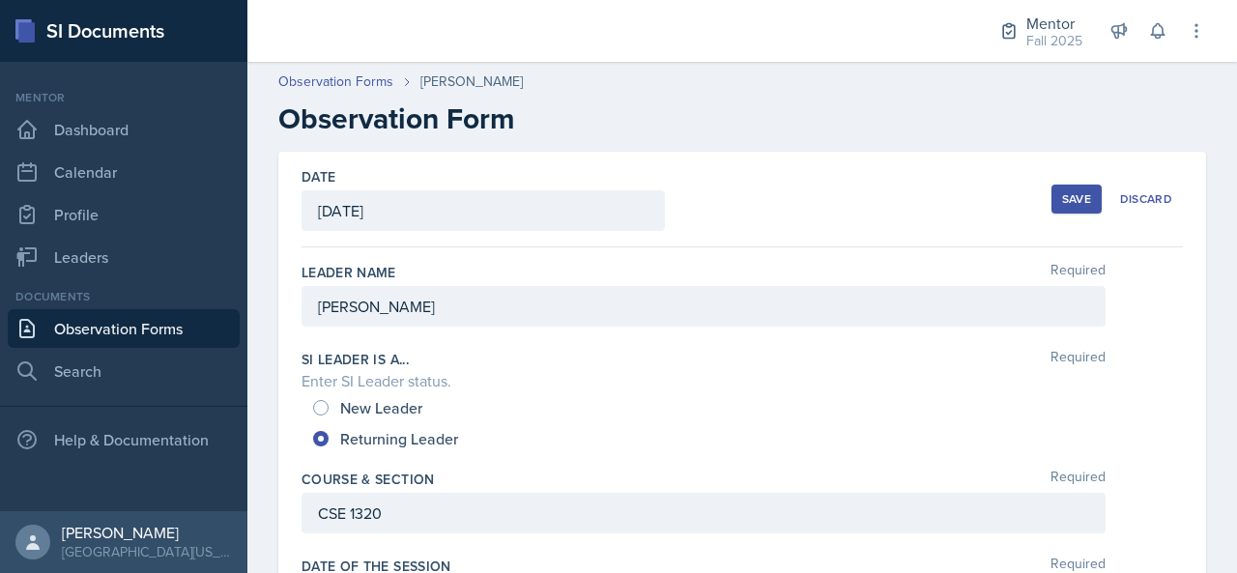
click at [1063, 200] on div "Save" at bounding box center [1076, 198] width 29 height 15
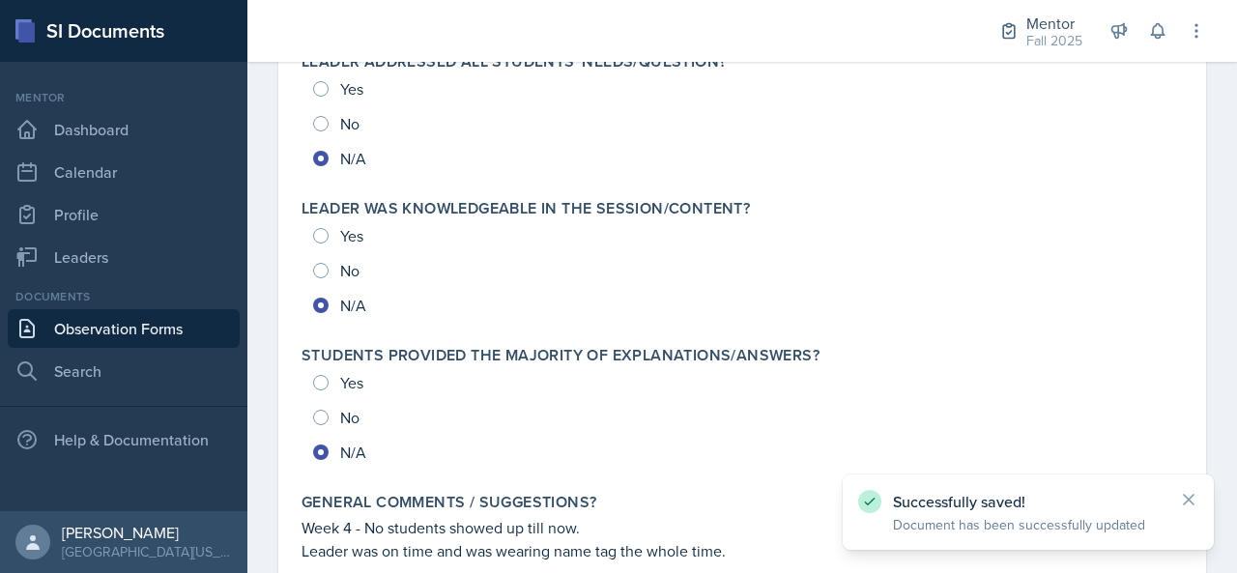
scroll to position [2255, 0]
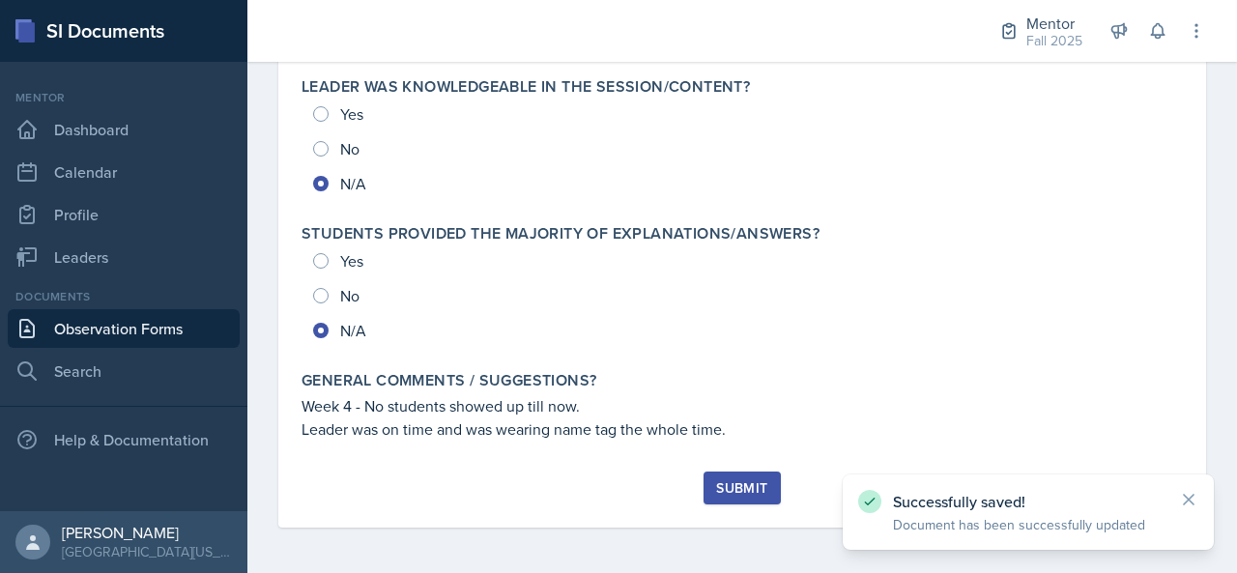
click at [742, 484] on div "Submit" at bounding box center [741, 487] width 51 height 15
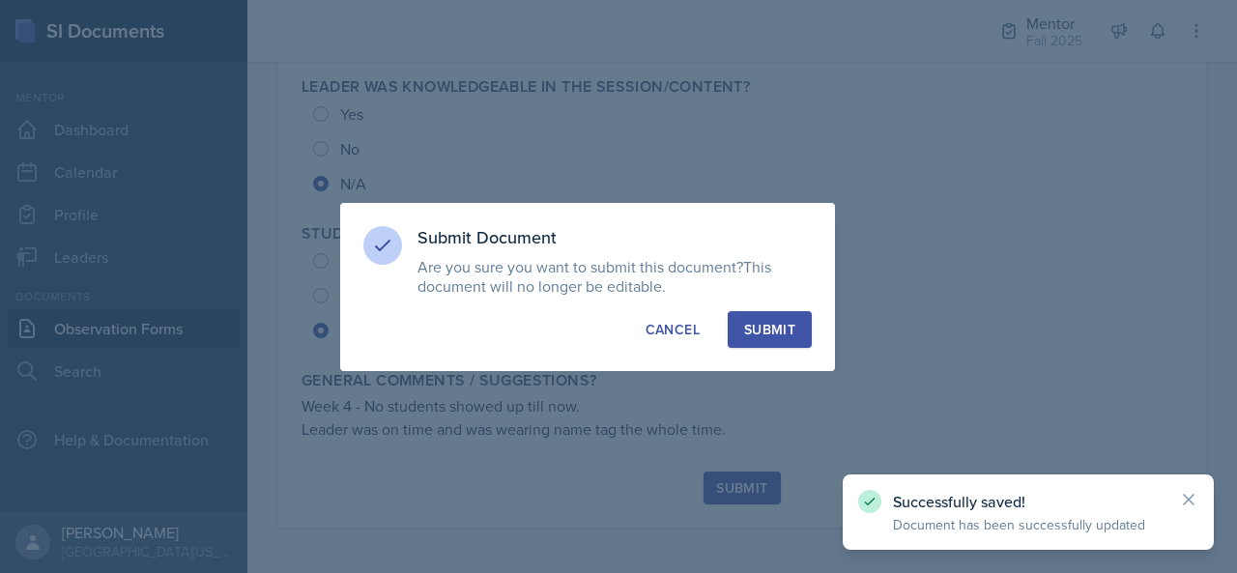
click at [786, 330] on div "Submit" at bounding box center [769, 329] width 51 height 19
click at [1194, 500] on icon at bounding box center [1188, 499] width 19 height 19
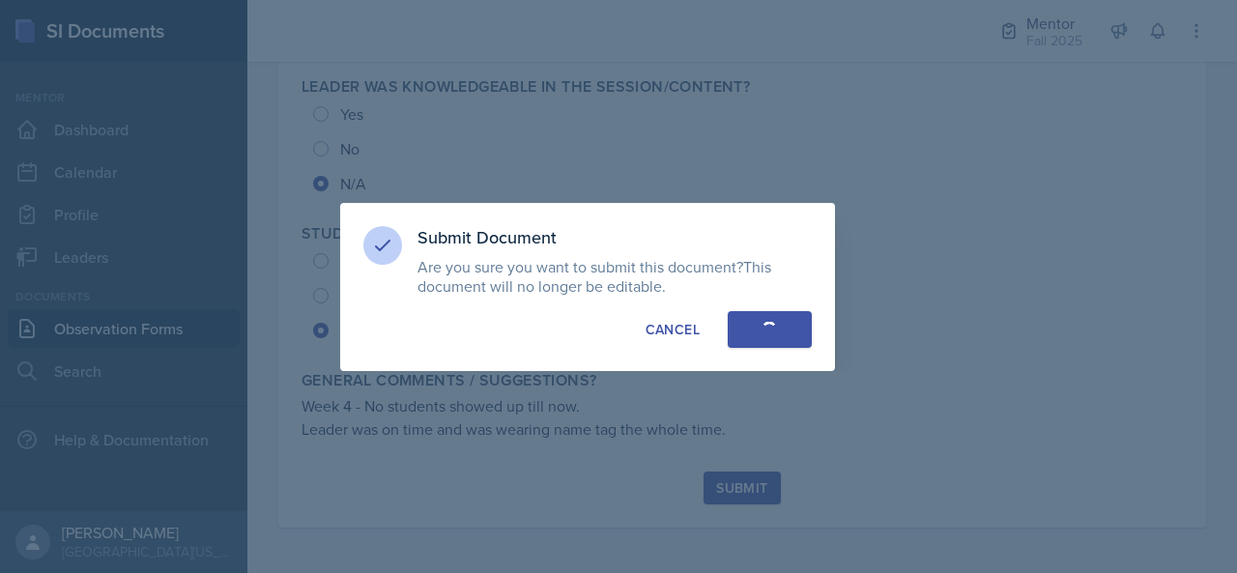
radio input "true"
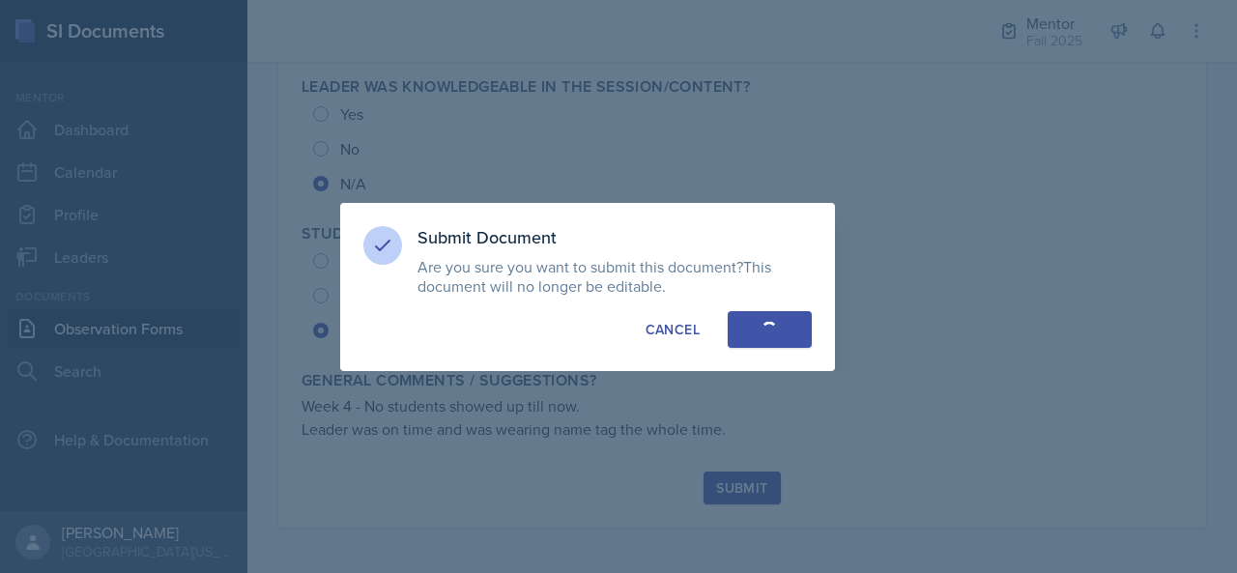
radio input "true"
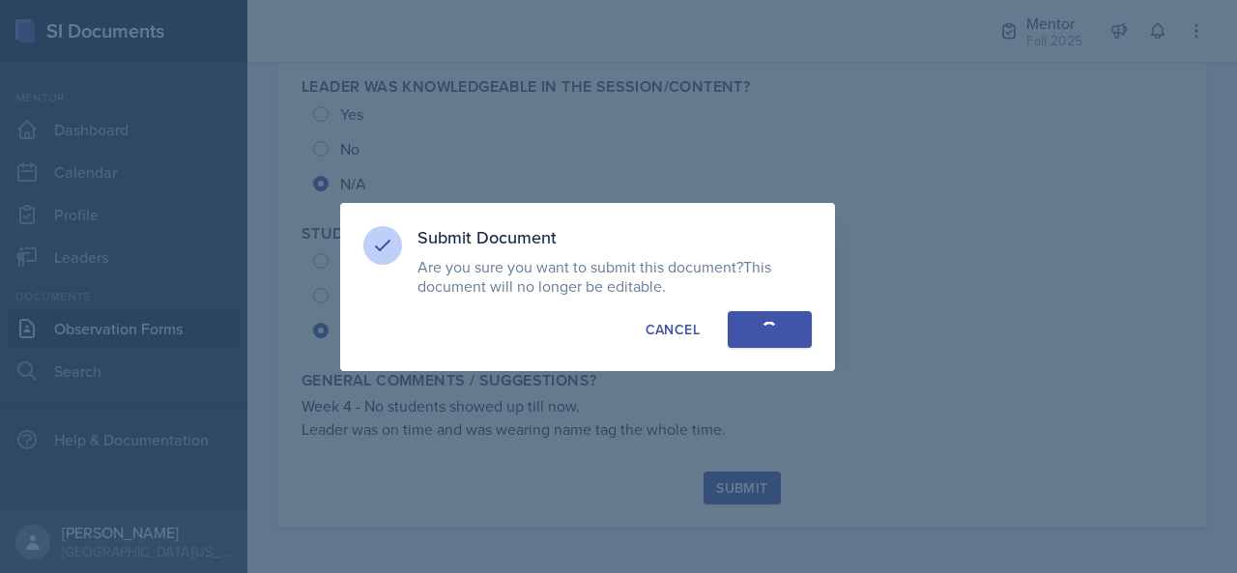
radio input "true"
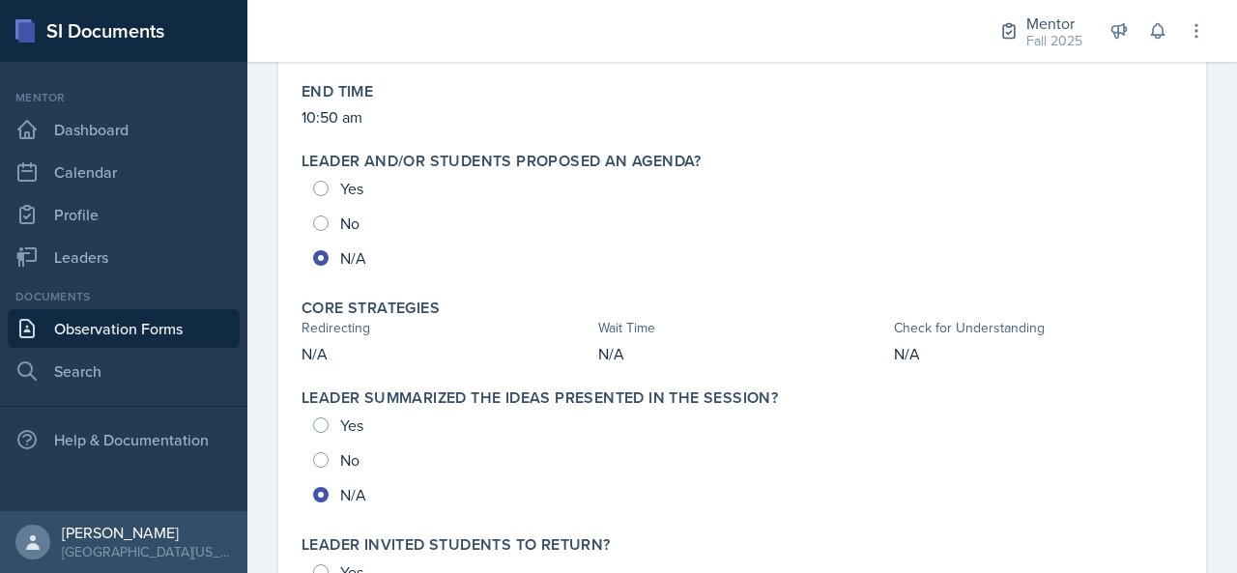
scroll to position [0, 0]
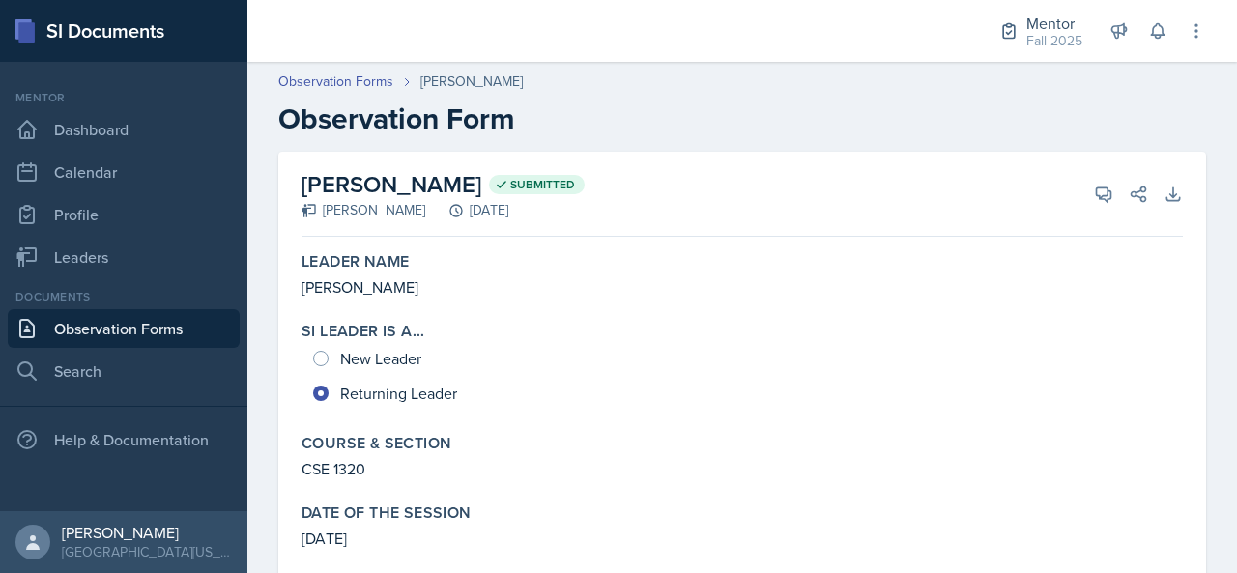
click at [141, 335] on link "Observation Forms" at bounding box center [124, 328] width 232 height 39
